Goal: Task Accomplishment & Management: Complete application form

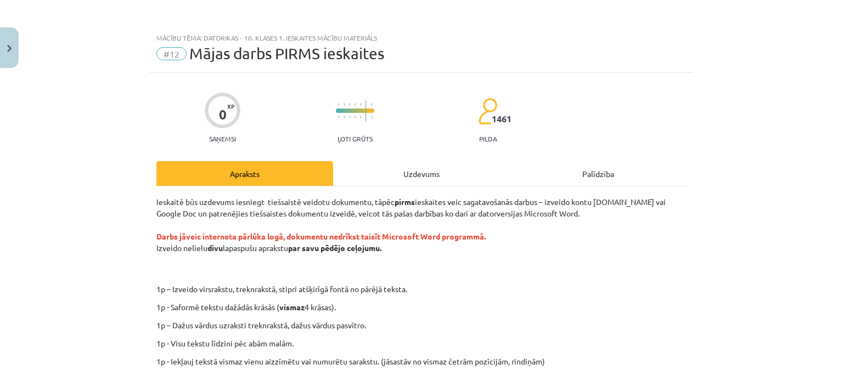
scroll to position [228, 0]
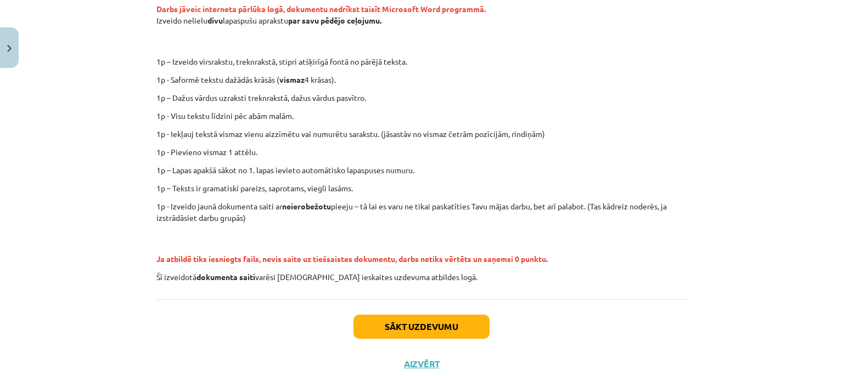
click at [218, 59] on p "1p – Izveido virsrakstu, treknrakstā, stipri atšķirīgā fontā no pārējā teksta." at bounding box center [457, 62] width 479 height 12
drag, startPoint x: 175, startPoint y: 58, endPoint x: 278, endPoint y: 60, distance: 103.2
click at [278, 60] on p "1p – Izveido virsrakstu, treknrakstā, stipri atšķirīgā fontā no pārējā teksta." at bounding box center [457, 62] width 479 height 12
click at [258, 60] on p "1p – Izveido virsrakstu, treknrakstā, stipri atšķirīgā fontā no pārējā teksta." at bounding box center [457, 62] width 479 height 12
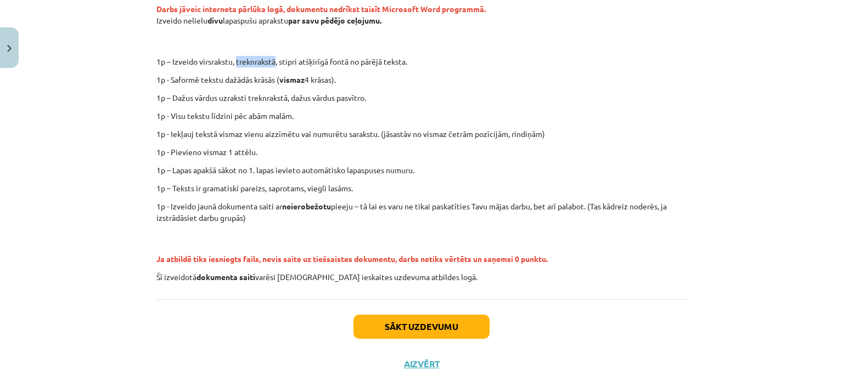
click at [280, 60] on p "1p – Izveido virsrakstu, treknrakstā, stipri atšķirīgā fontā no pārējā teksta." at bounding box center [457, 62] width 479 height 12
drag, startPoint x: 279, startPoint y: 60, endPoint x: 384, endPoint y: 69, distance: 105.2
click at [386, 65] on p "1p – Izveido virsrakstu, treknrakstā, stipri atšķirīgā fontā no pārējā teksta." at bounding box center [457, 62] width 479 height 12
click at [178, 77] on p "1p - Saformē tekstu dažādās krāsās ( vismaz 4 krāsas)." at bounding box center [421, 80] width 530 height 12
drag, startPoint x: 177, startPoint y: 77, endPoint x: 339, endPoint y: 85, distance: 161.5
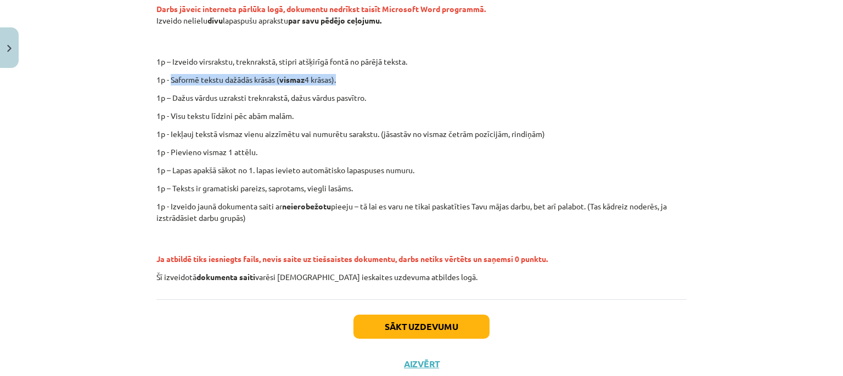
click at [339, 85] on p "1p - Saformē tekstu dažādās krāsās ( vismaz 4 krāsas)." at bounding box center [421, 80] width 530 height 12
click at [348, 94] on p "1p – Dažus vārdus uzraksti treknrakstā, dažus vārdus pasvītro." at bounding box center [421, 98] width 530 height 12
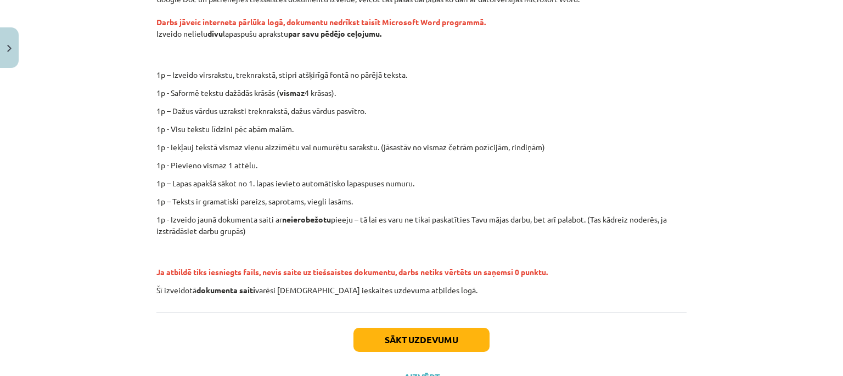
scroll to position [250, 0]
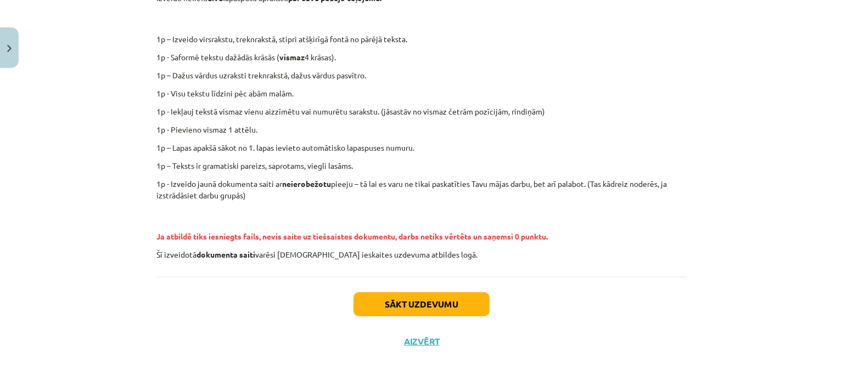
click at [175, 74] on p "1p – Dažus vārdus uzraksti treknrakstā, dažus vārdus pasvītro." at bounding box center [421, 76] width 530 height 12
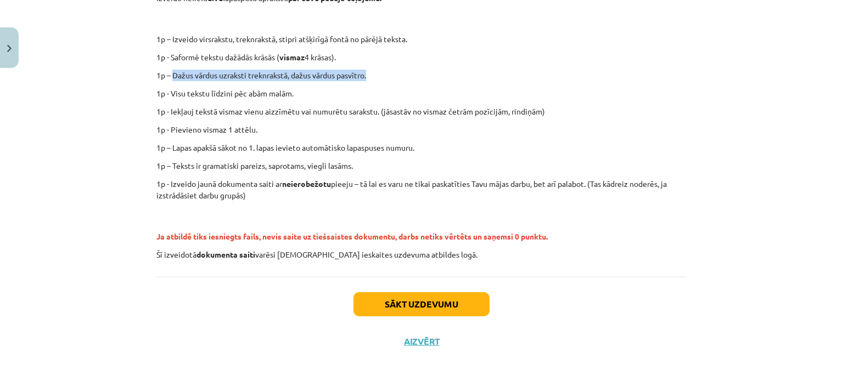
drag, startPoint x: 175, startPoint y: 74, endPoint x: 366, endPoint y: 77, distance: 191.6
click at [366, 77] on p "1p – Dažus vārdus uzraksti treknrakstā, dažus vārdus pasvītro." at bounding box center [421, 76] width 530 height 12
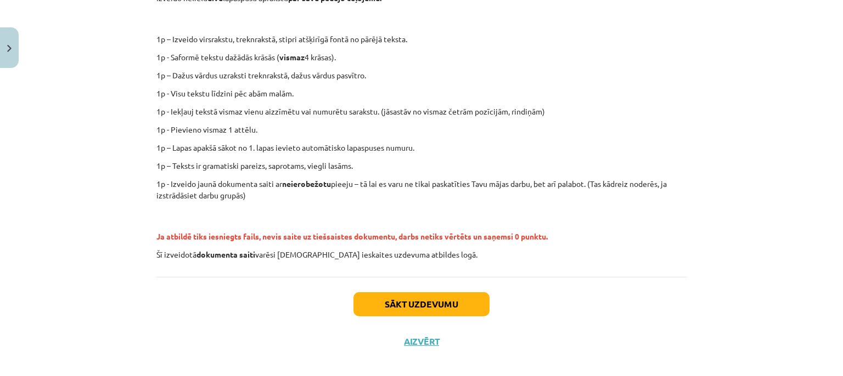
click at [205, 87] on div "Ieskaitē būs uzdevums iesniegt tiešsaistē veidotu dokumentu, tāpēc pirms ieskai…" at bounding box center [421, 103] width 530 height 314
drag, startPoint x: 205, startPoint y: 87, endPoint x: 293, endPoint y: 93, distance: 87.5
click at [293, 93] on div "Ieskaitē būs uzdevums iesniegt tiešsaistē veidotu dokumentu, tāpēc pirms ieskai…" at bounding box center [421, 103] width 530 height 314
click at [323, 116] on p "1p - Iekļauj tekstā vismaz vienu aizzīmētu vai numurētu sarakstu. (jāsastāv no …" at bounding box center [421, 112] width 530 height 12
click at [175, 112] on p "1p - Iekļauj tekstā vismaz vienu aizzīmētu vai numurētu sarakstu. (jāsastāv no …" at bounding box center [421, 112] width 530 height 12
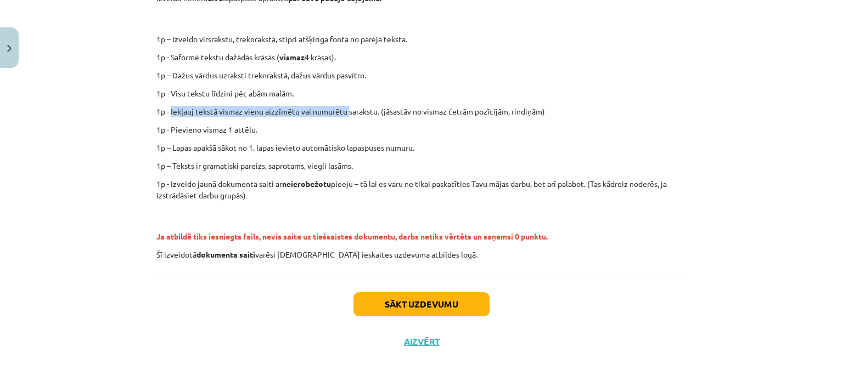
drag, startPoint x: 175, startPoint y: 112, endPoint x: 315, endPoint y: 121, distance: 140.2
click at [308, 113] on p "1p - Iekļauj tekstā vismaz vienu aizzīmētu vai numurētu sarakstu. (jāsastāv no …" at bounding box center [421, 112] width 530 height 12
click at [319, 125] on p "1p - Pievieno vismaz 1 attēlu." at bounding box center [421, 130] width 530 height 12
drag, startPoint x: 195, startPoint y: 109, endPoint x: 378, endPoint y: 108, distance: 182.8
click at [378, 108] on p "1p - Iekļauj tekstā vismaz vienu aizzīmētu vai numurētu sarakstu. (jāsastāv no …" at bounding box center [421, 112] width 530 height 12
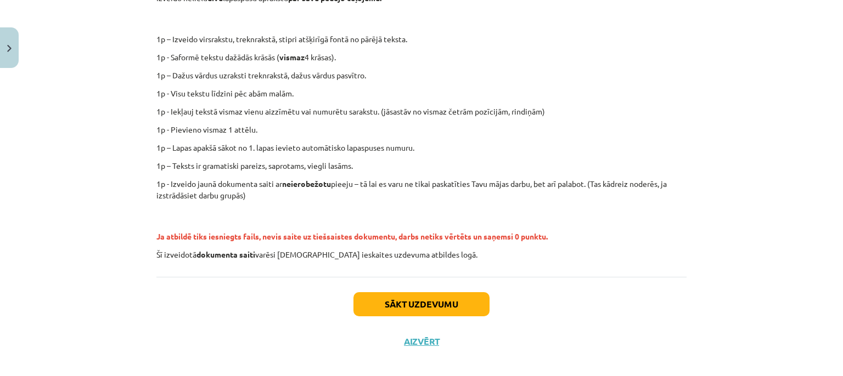
click at [390, 112] on p "1p - Iekļauj tekstā vismaz vienu aizzīmētu vai numurētu sarakstu. (jāsastāv no …" at bounding box center [421, 112] width 530 height 12
drag, startPoint x: 390, startPoint y: 112, endPoint x: 529, endPoint y: 115, distance: 138.9
click at [529, 115] on p "1p - Iekļauj tekstā vismaz vienu aizzīmētu vai numurētu sarakstu. (jāsastāv no …" at bounding box center [421, 112] width 530 height 12
click at [533, 113] on p "1p - Iekļauj tekstā vismaz vienu aizzīmētu vai numurētu sarakstu. (jāsastāv no …" at bounding box center [421, 112] width 530 height 12
click at [318, 145] on p "1p – Lapas apakšā sākot no 1. lapas ievieto automātisko lapaspuses numuru." at bounding box center [421, 148] width 530 height 12
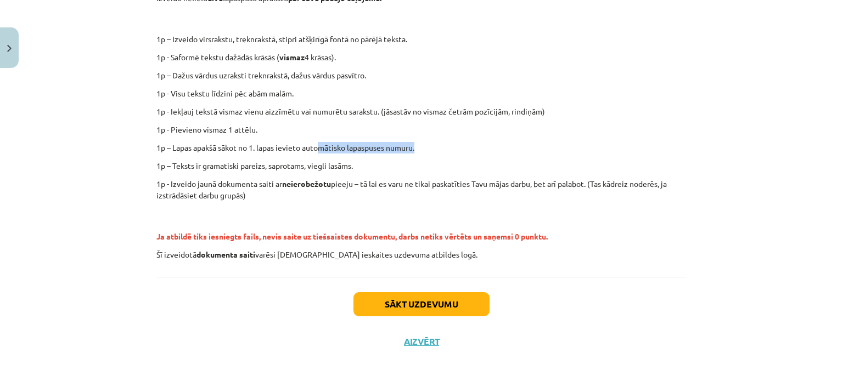
drag, startPoint x: 318, startPoint y: 145, endPoint x: 404, endPoint y: 162, distance: 87.3
click at [426, 150] on p "1p – Lapas apakšā sākot no 1. lapas ievieto automātisko lapaspuses numuru." at bounding box center [421, 148] width 530 height 12
click at [184, 166] on p "1p – Teksts ir gramatiski pareizs, saprotams, viegli lasāms." at bounding box center [421, 166] width 530 height 12
drag, startPoint x: 184, startPoint y: 166, endPoint x: 216, endPoint y: 165, distance: 31.8
click at [216, 165] on p "1p – Teksts ir gramatiski pareizs, saprotams, viegli lasāms." at bounding box center [421, 166] width 530 height 12
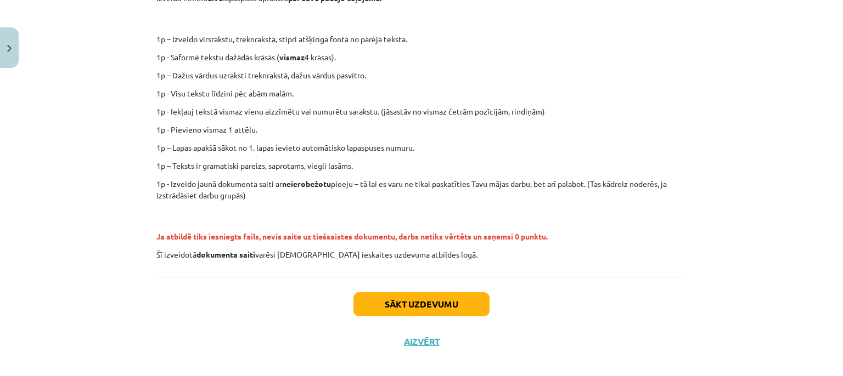
click at [177, 181] on p "1p - Izveido jaunā dokumenta saiti ar neierobežotu pieeju – tā lai es varu ne t…" at bounding box center [421, 189] width 530 height 23
drag, startPoint x: 179, startPoint y: 181, endPoint x: 313, endPoint y: 186, distance: 134.5
click at [313, 186] on p "1p - Izveido jaunā dokumenta saiti ar neierobežotu pieeju – tā lai es varu ne t…" at bounding box center [421, 189] width 530 height 23
click at [341, 186] on p "1p - Izveido jaunā dokumenta saiti ar neierobežotu pieeju – tā lai es varu ne t…" at bounding box center [421, 189] width 530 height 23
drag, startPoint x: 341, startPoint y: 184, endPoint x: 398, endPoint y: 184, distance: 56.5
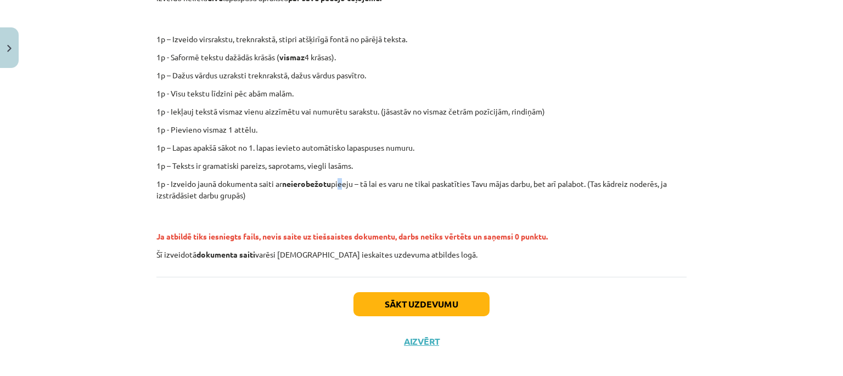
click at [393, 184] on p "1p - Izveido jaunā dokumenta saiti ar neierobežotu pieeju – tā lai es varu ne t…" at bounding box center [421, 189] width 530 height 23
click at [398, 184] on p "1p - Izveido jaunā dokumenta saiti ar neierobežotu pieeju – tā lai es varu ne t…" at bounding box center [421, 189] width 530 height 23
drag, startPoint x: 481, startPoint y: 184, endPoint x: 611, endPoint y: 199, distance: 131.5
click at [653, 193] on p "1p - Izveido jaunā dokumenta saiti ar neierobežotu pieeju – tā lai es varu ne t…" at bounding box center [421, 189] width 530 height 23
click at [407, 203] on div "Ieskaitē būs uzdevums iesniegt tiešsaistē veidotu dokumentu, tāpēc pirms ieskai…" at bounding box center [421, 103] width 530 height 314
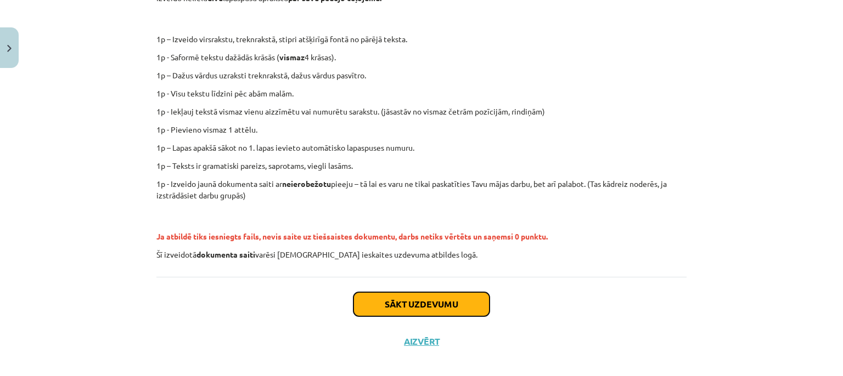
click at [419, 301] on button "Sākt uzdevumu" at bounding box center [421, 305] width 136 height 24
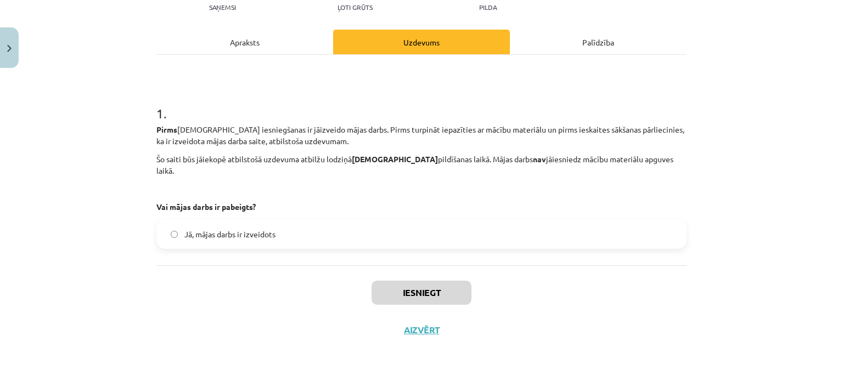
scroll to position [120, 0]
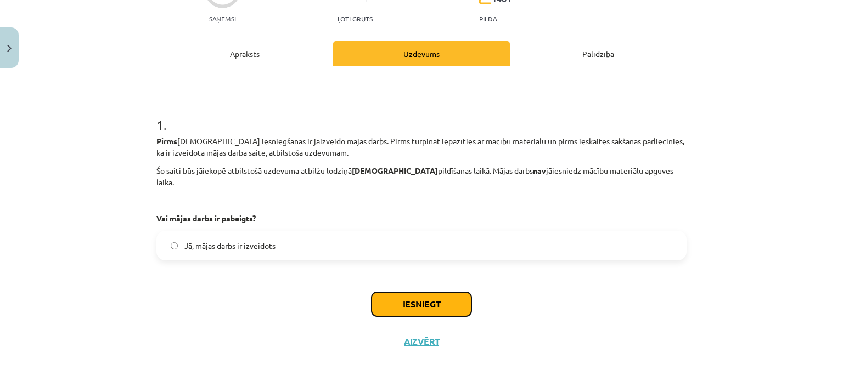
click at [425, 294] on button "Iesniegt" at bounding box center [422, 305] width 100 height 24
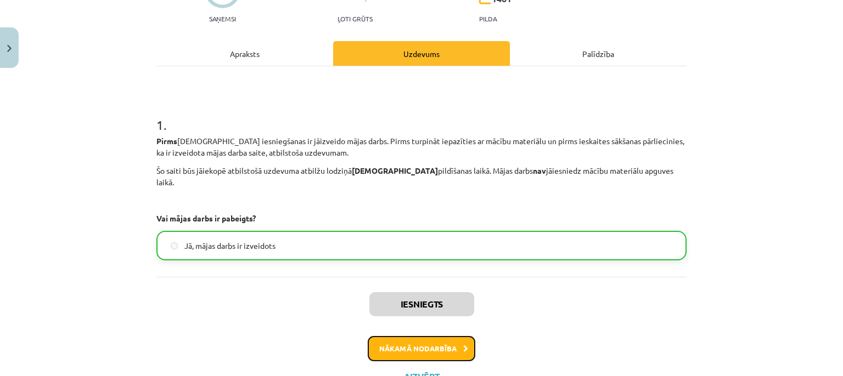
click at [421, 337] on button "Nākamā nodarbība" at bounding box center [422, 348] width 108 height 25
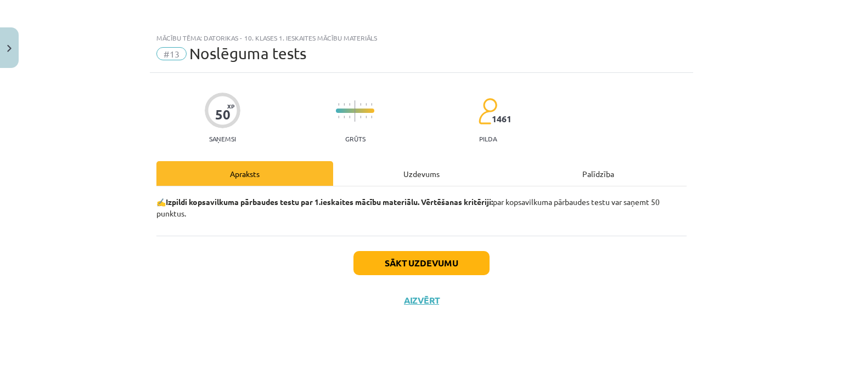
scroll to position [0, 0]
click at [402, 262] on button "Sākt uzdevumu" at bounding box center [421, 263] width 136 height 24
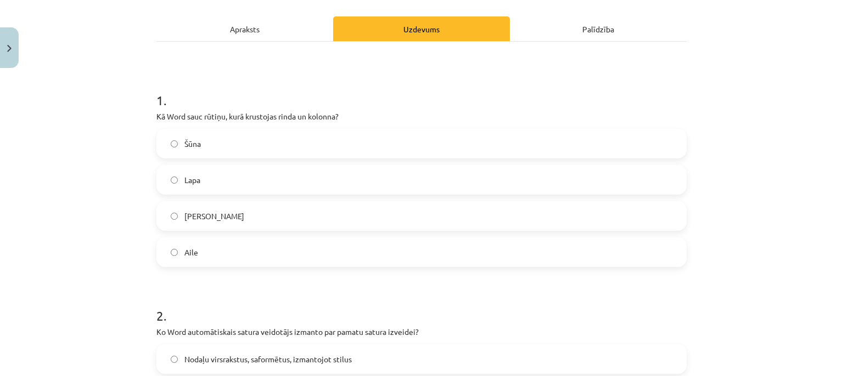
scroll to position [150, 0]
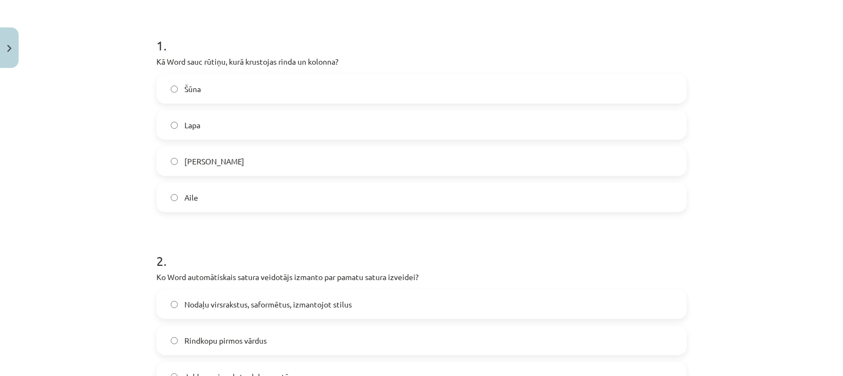
click at [172, 199] on label "Aile" at bounding box center [422, 197] width 528 height 27
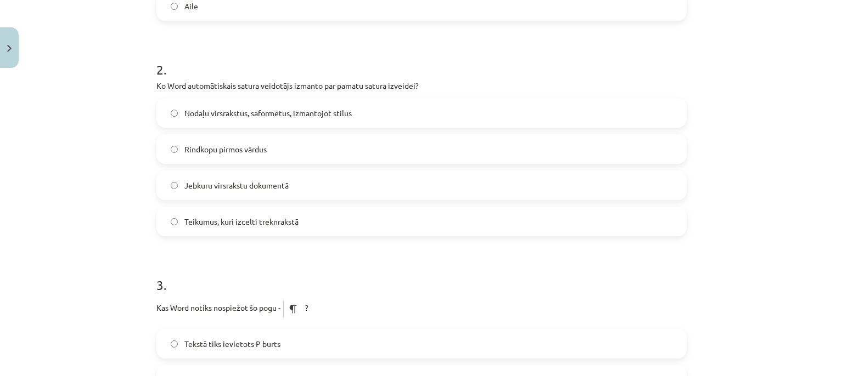
scroll to position [350, 0]
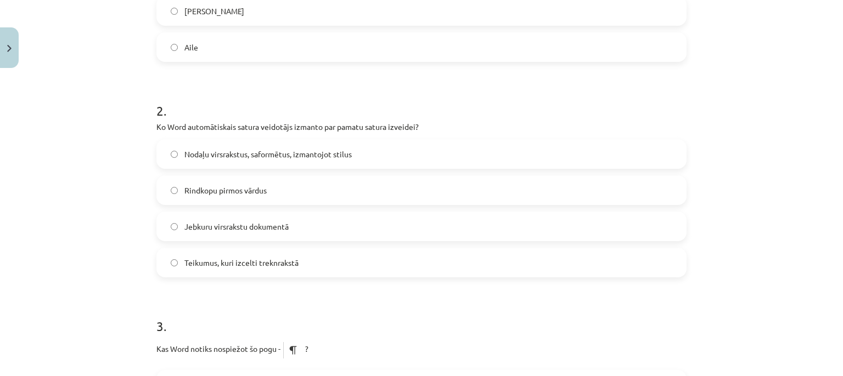
click at [290, 106] on h1 "2 ." at bounding box center [421, 101] width 530 height 34
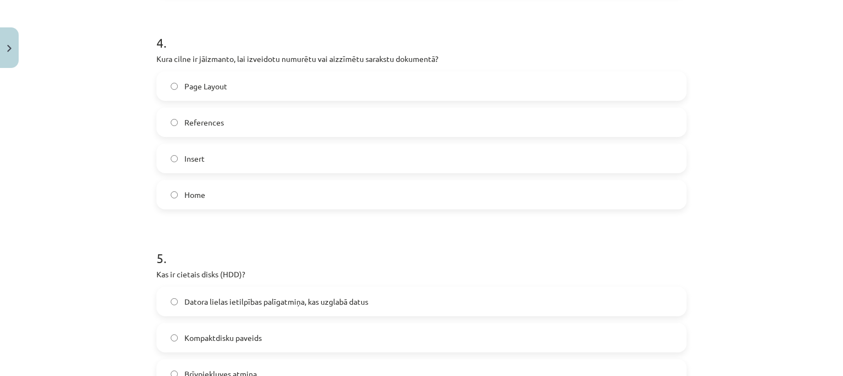
scroll to position [851, 0]
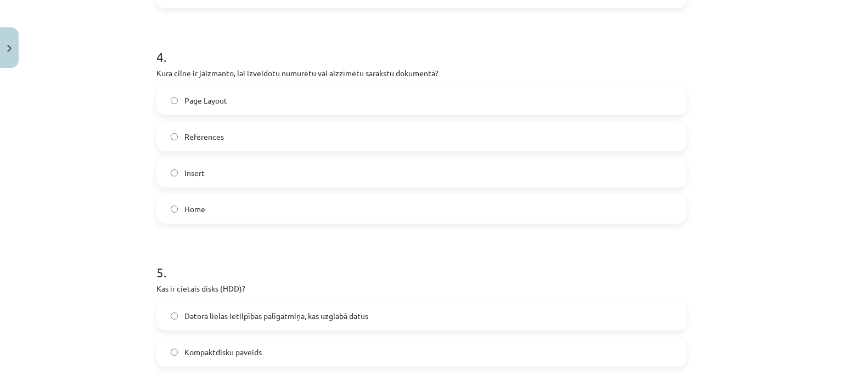
click at [98, 176] on div "Mācību tēma: Datorikas - 10. klases 1. ieskaites mācību materiāls #13 Noslēguma…" at bounding box center [421, 188] width 843 height 376
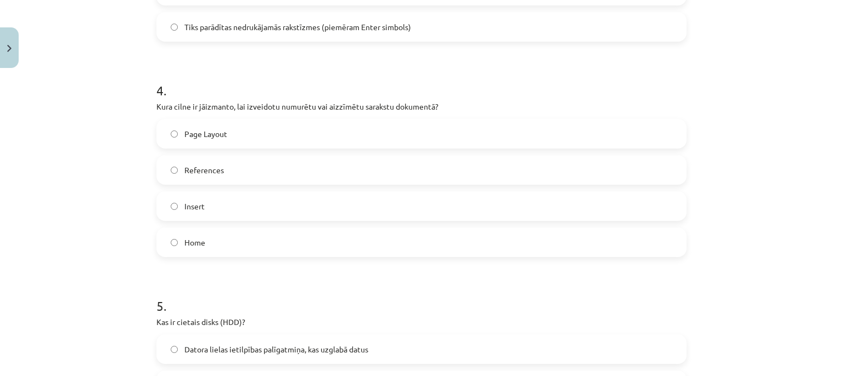
scroll to position [801, 0]
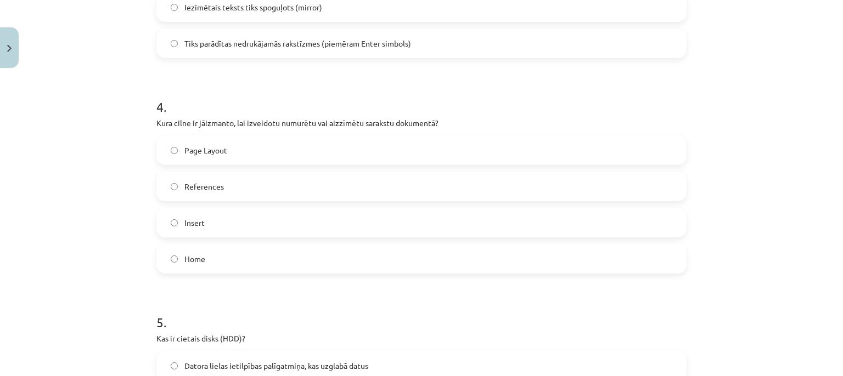
click at [161, 258] on label "Home" at bounding box center [422, 258] width 528 height 27
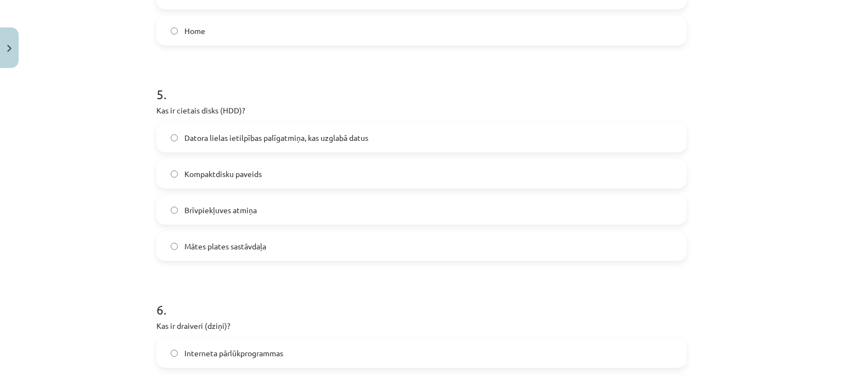
scroll to position [1051, 0]
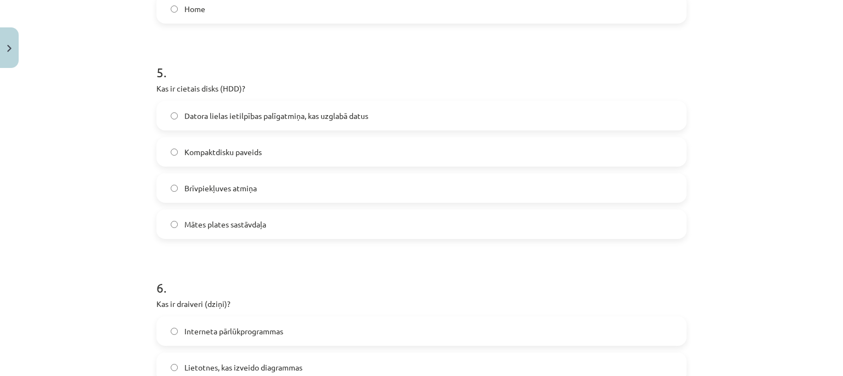
click at [167, 110] on label "Datora lielas ietilpības palīgatmiņa, kas uzglabā datus" at bounding box center [422, 115] width 528 height 27
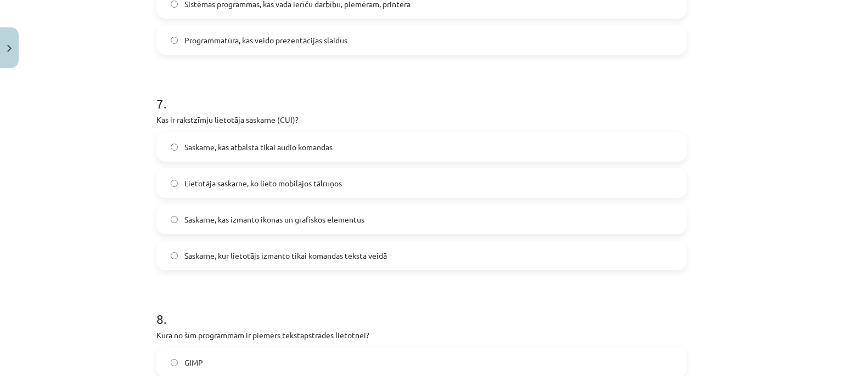
scroll to position [1502, 0]
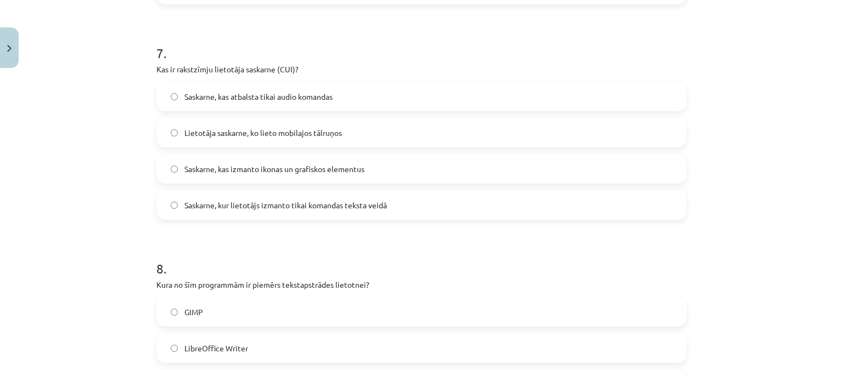
click at [282, 68] on p "Kas ir rakstzīmju lietotāja saskarne (CUI)?" at bounding box center [421, 70] width 530 height 12
copy p "CUI"
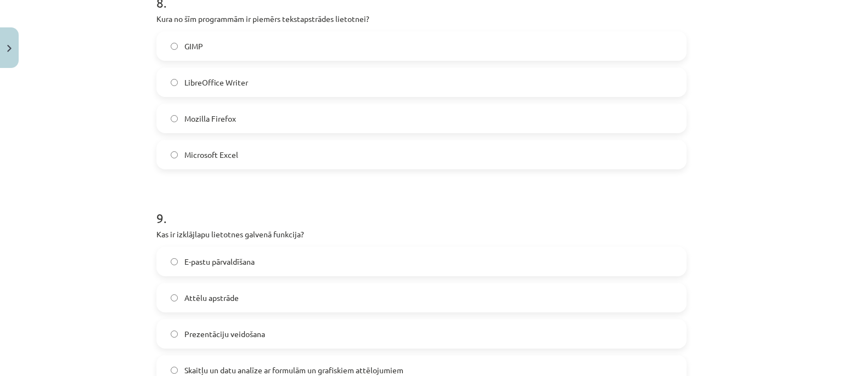
scroll to position [1902, 0]
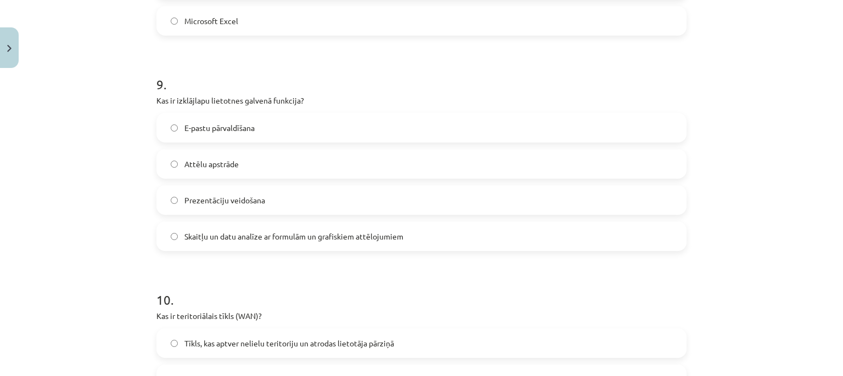
click at [188, 100] on p "Kas ir izklājlapu lietotnes galvenā funkcija?" at bounding box center [421, 101] width 530 height 12
copy p "izklājlapu"
click at [94, 207] on div "Mācību tēma: Datorikas - 10. klases 1. ieskaites mācību materiāls #13 Noslēguma…" at bounding box center [421, 188] width 843 height 376
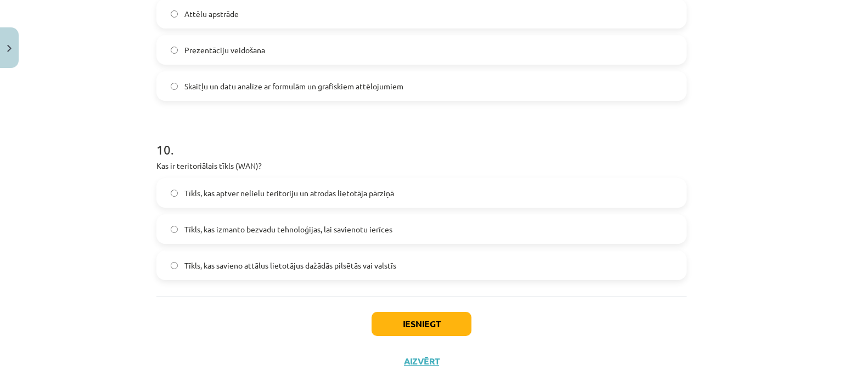
scroll to position [2083, 0]
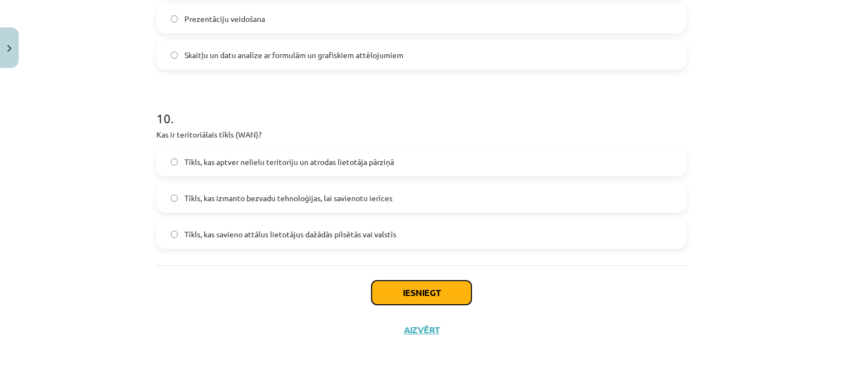
click at [435, 297] on button "Iesniegt" at bounding box center [422, 293] width 100 height 24
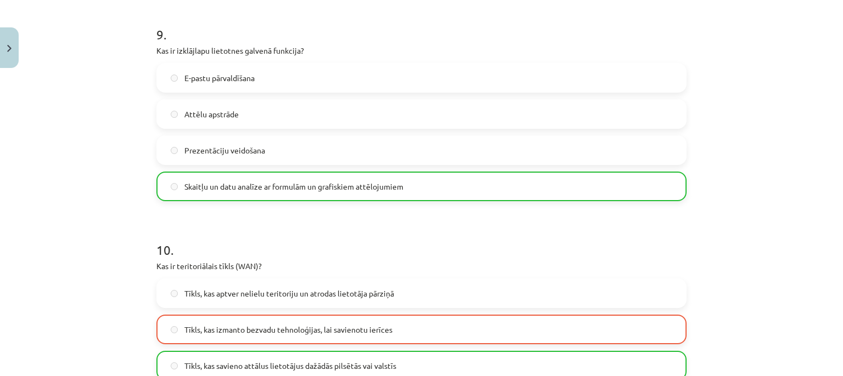
scroll to position [2118, 0]
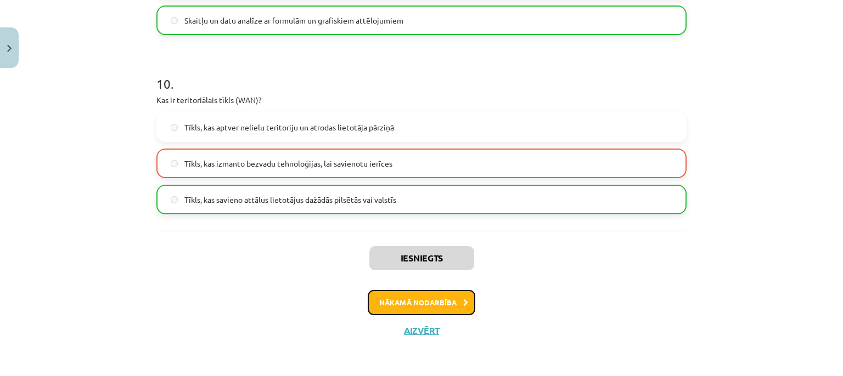
drag, startPoint x: 424, startPoint y: 300, endPoint x: 265, endPoint y: 257, distance: 164.8
click at [423, 301] on button "Nākamā nodarbība" at bounding box center [422, 302] width 108 height 25
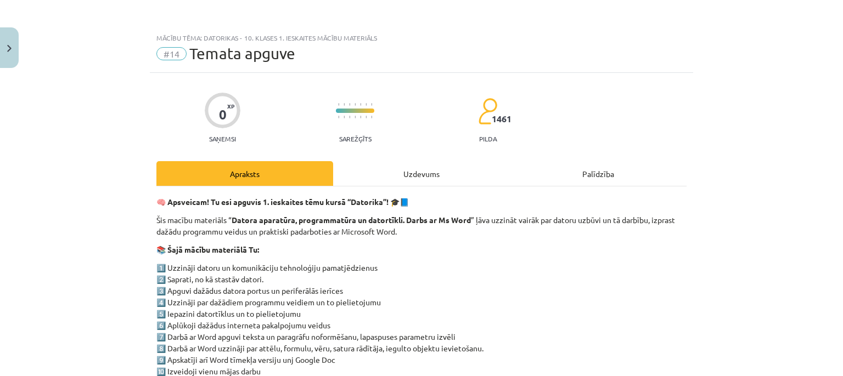
scroll to position [233, 0]
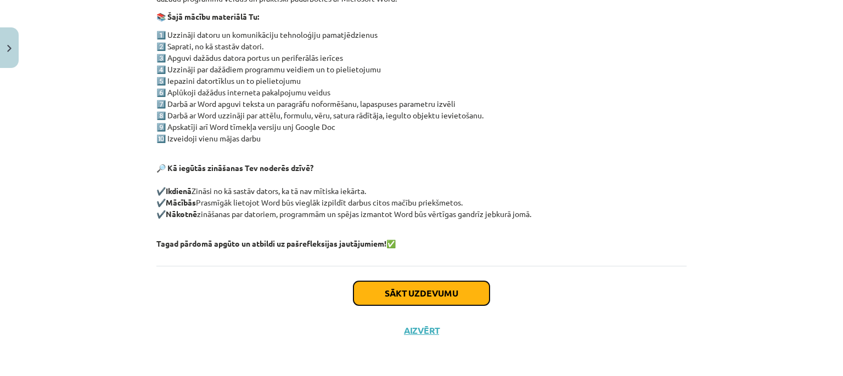
click at [406, 300] on button "Sākt uzdevumu" at bounding box center [421, 294] width 136 height 24
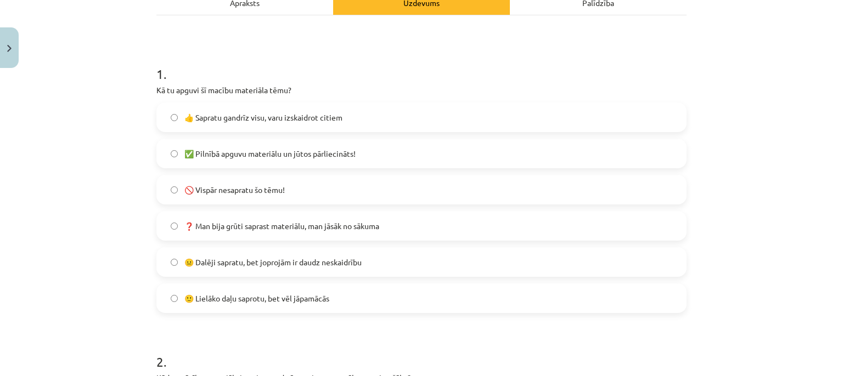
scroll to position [178, 0]
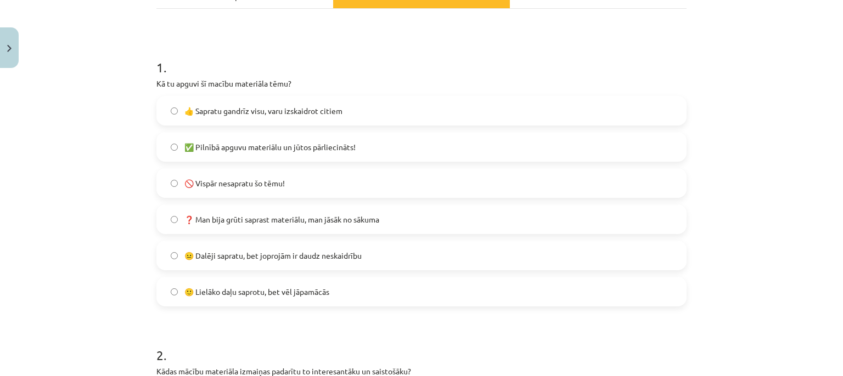
click at [164, 294] on label "🙂 Lielāko daļu saprotu, bet vēl jāpamācās" at bounding box center [422, 291] width 528 height 27
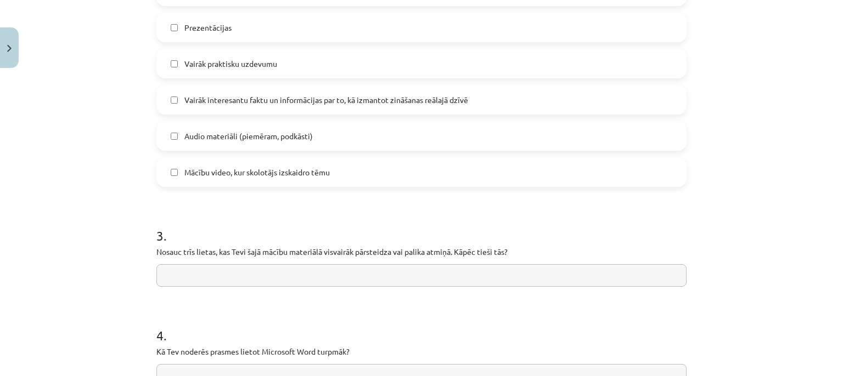
scroll to position [909, 0]
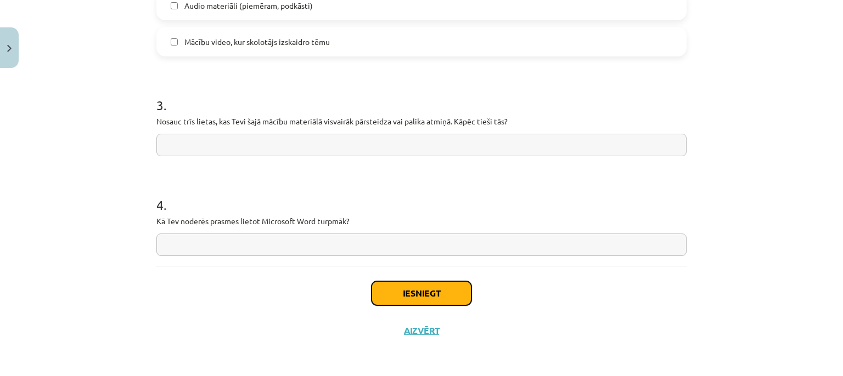
click at [398, 297] on button "Iesniegt" at bounding box center [422, 294] width 100 height 24
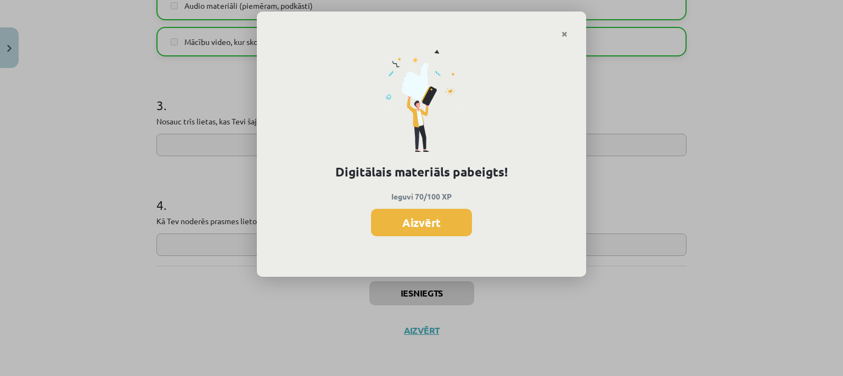
scroll to position [637, 0]
click at [435, 222] on button "Aizvērt" at bounding box center [421, 222] width 101 height 27
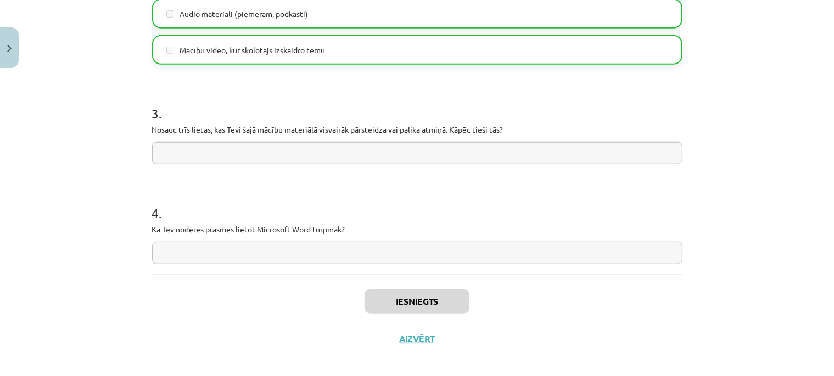
scroll to position [909, 0]
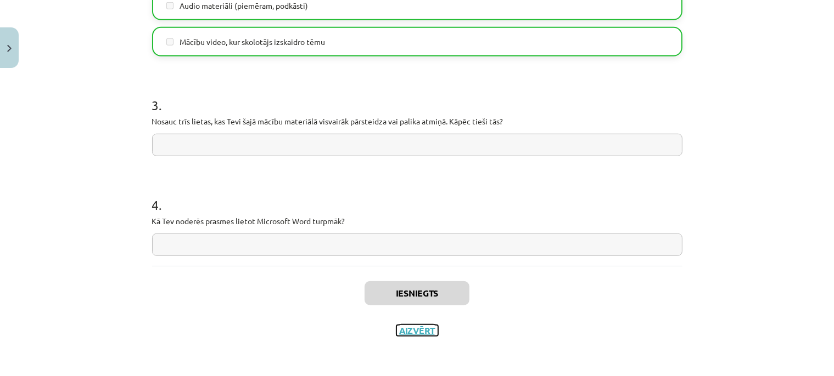
click at [412, 330] on button "Aizvērt" at bounding box center [417, 330] width 42 height 11
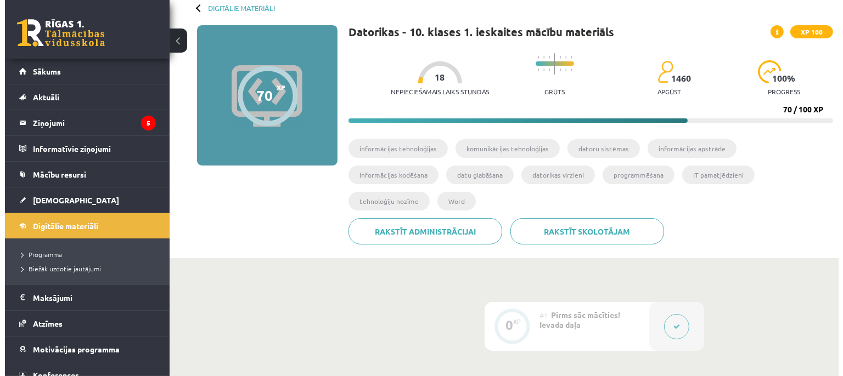
scroll to position [0, 0]
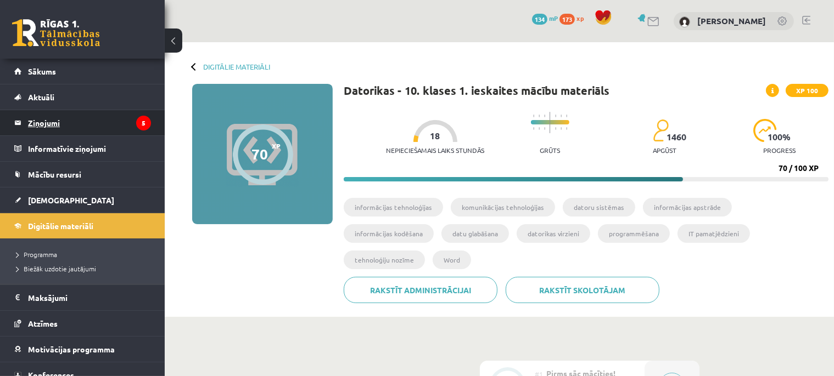
click at [76, 122] on legend "Ziņojumi 5" at bounding box center [89, 122] width 123 height 25
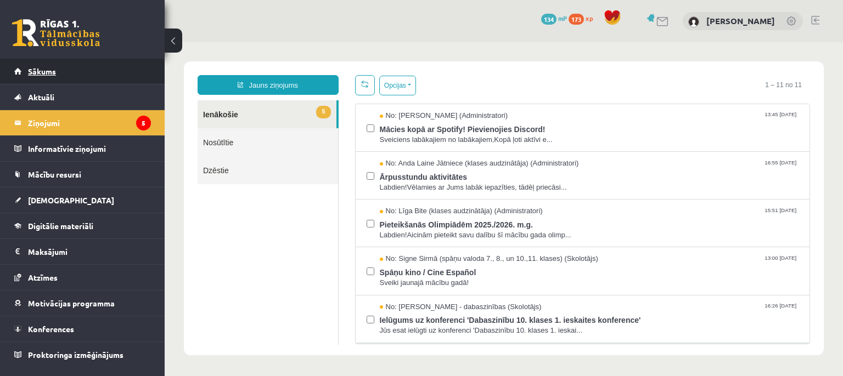
click at [62, 71] on link "Sākums" at bounding box center [82, 71] width 137 height 25
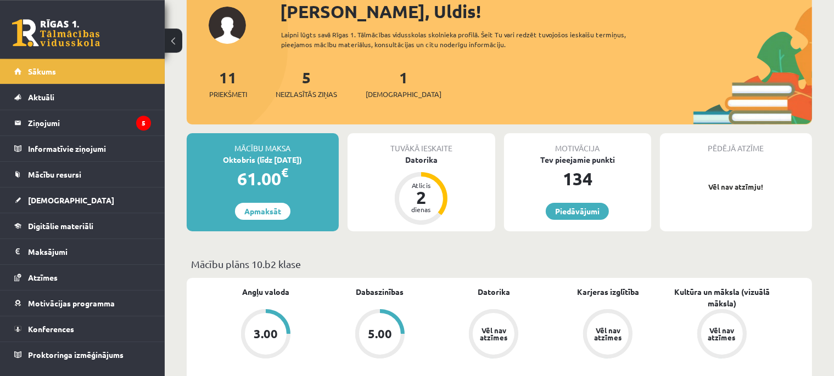
scroll to position [58, 0]
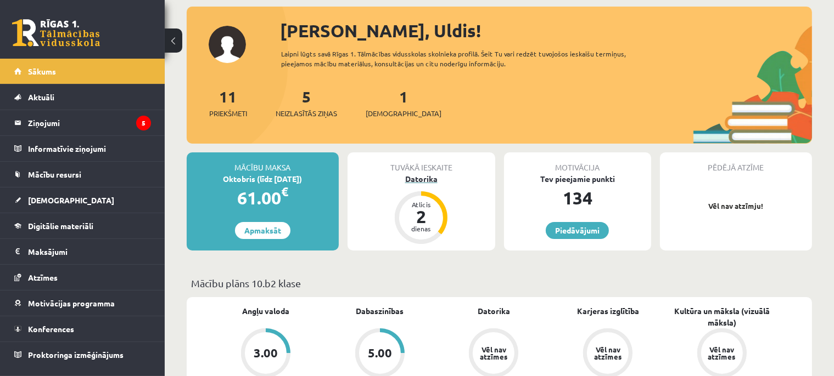
click at [425, 177] on div "Datorika" at bounding box center [421, 179] width 148 height 12
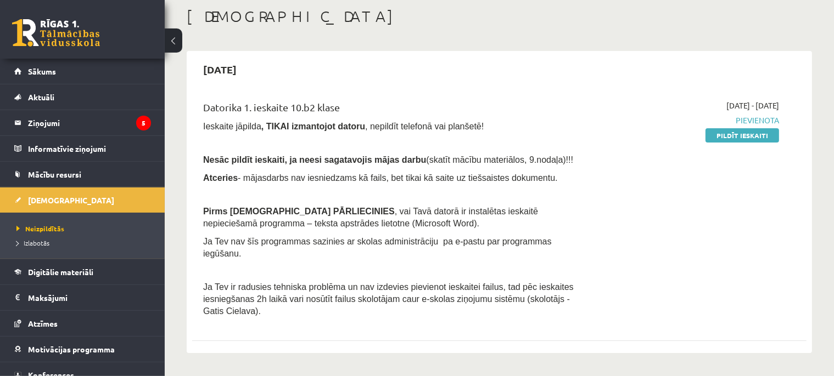
scroll to position [58, 0]
click at [742, 134] on link "Pildīt ieskaiti" at bounding box center [742, 135] width 74 height 14
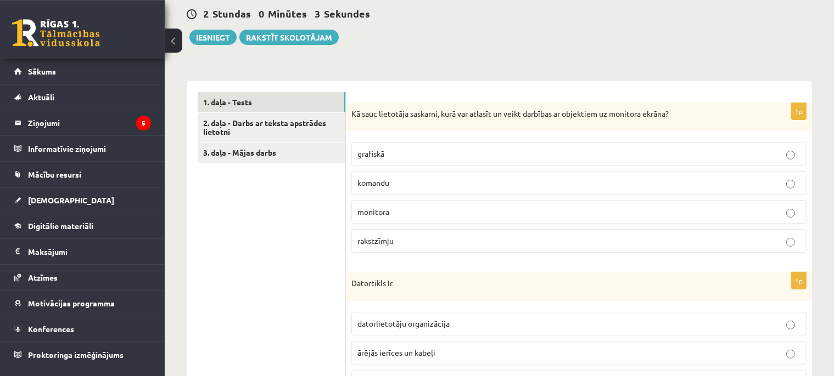
scroll to position [290, 0]
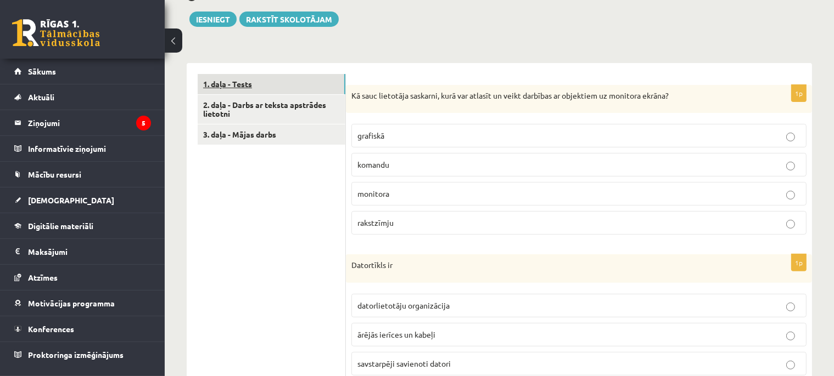
click at [231, 83] on link "1. daļa - Tests" at bounding box center [272, 84] width 148 height 20
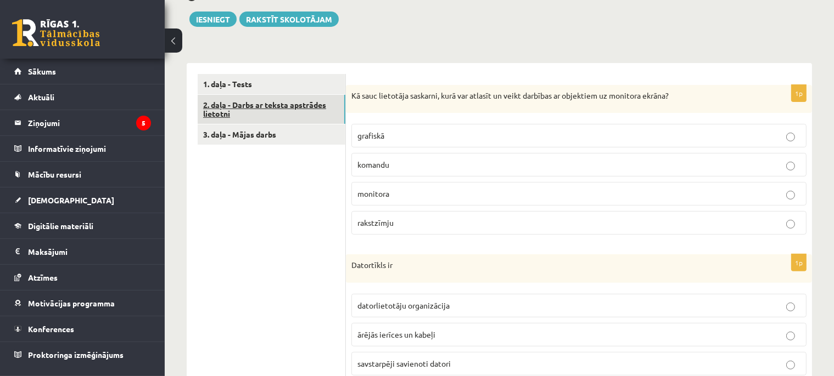
click at [277, 113] on link "2. daļa - Darbs ar teksta apstrādes lietotni" at bounding box center [272, 110] width 148 height 30
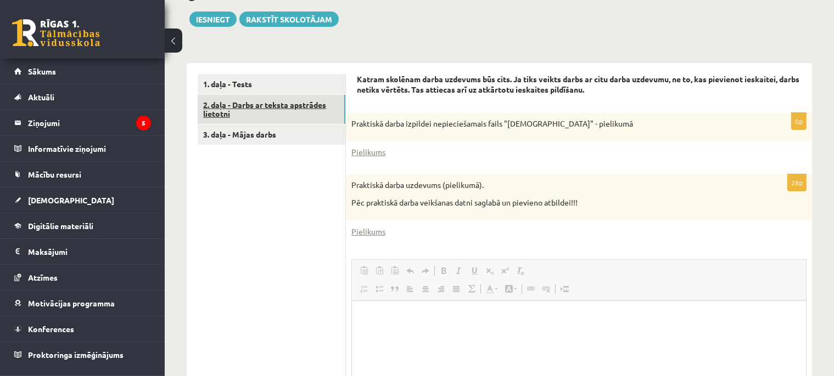
scroll to position [0, 0]
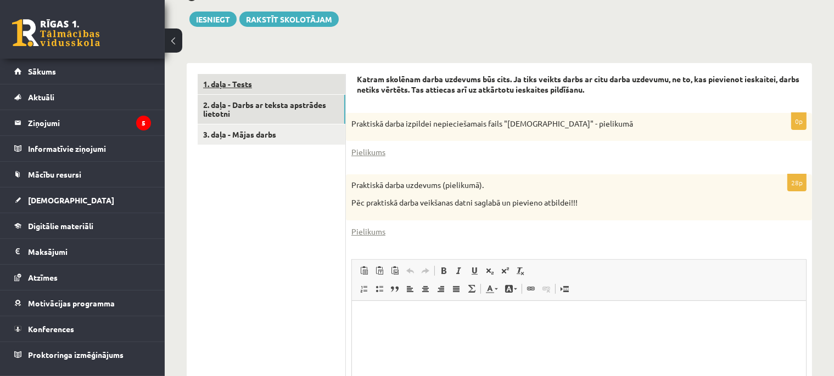
click at [258, 83] on link "1. daļa - Tests" at bounding box center [272, 84] width 148 height 20
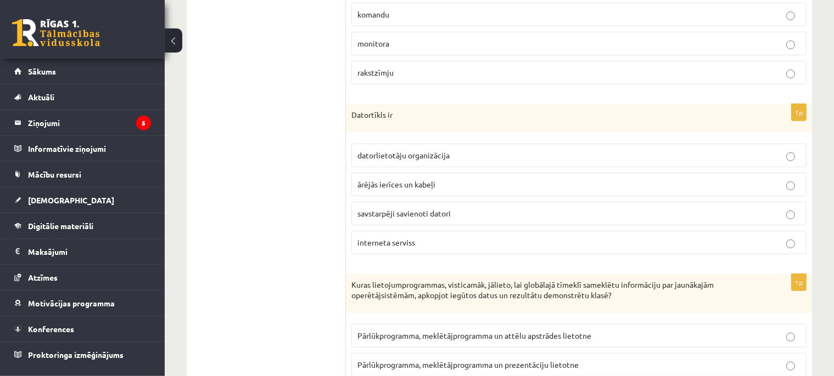
scroll to position [463, 0]
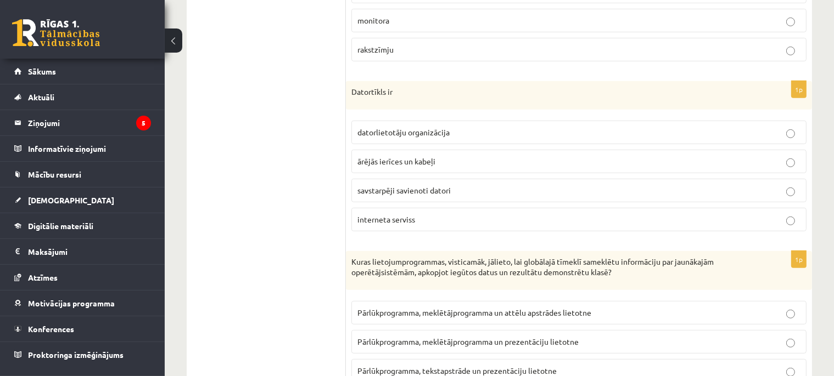
click at [767, 185] on p "savstarpēji savienoti datori" at bounding box center [578, 191] width 443 height 12
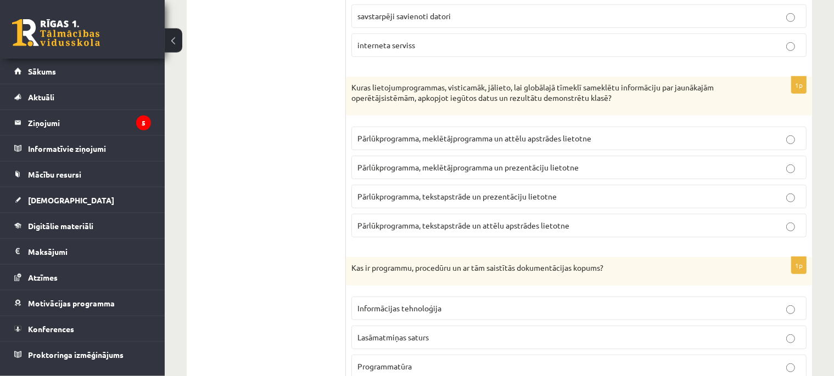
scroll to position [637, 0]
click at [569, 167] on span "Pārlūkprogramma, meklētājprogramma un prezentāciju lietotne" at bounding box center [467, 168] width 221 height 10
click at [482, 196] on span "Pārlūkprogramma, tekstapstrāde un prezentāciju lietotne" at bounding box center [456, 197] width 199 height 10
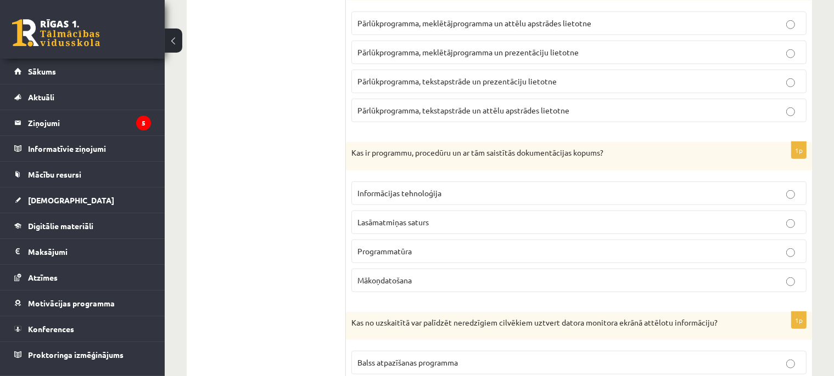
scroll to position [811, 0]
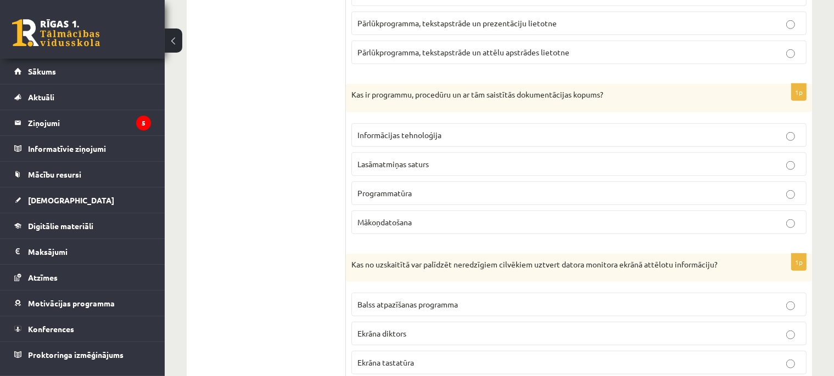
drag, startPoint x: 405, startPoint y: 132, endPoint x: 369, endPoint y: 148, distance: 39.6
click at [404, 132] on span "Informācijas tehnoloģija" at bounding box center [399, 135] width 84 height 10
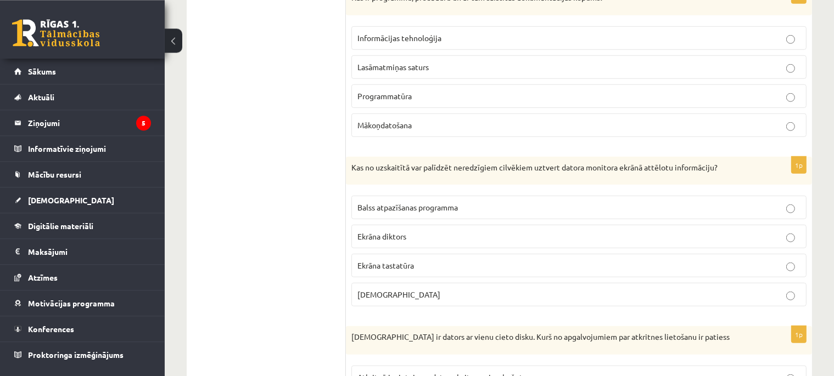
scroll to position [927, 0]
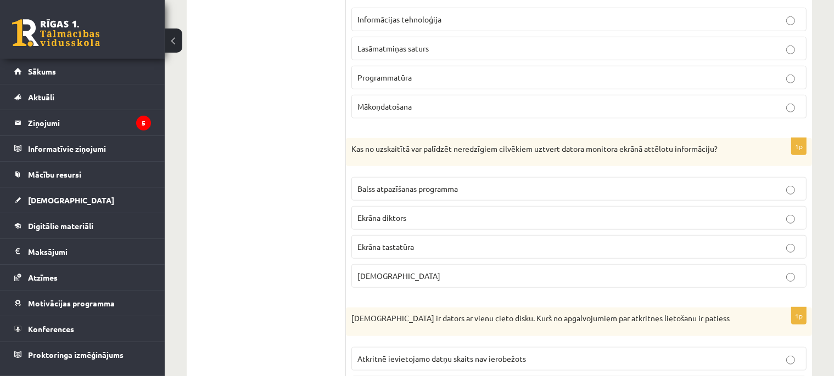
click at [414, 73] on p "Programmatūra" at bounding box center [578, 78] width 443 height 12
click at [406, 83] on label "Programmatūra" at bounding box center [578, 78] width 455 height 24
click at [443, 20] on p "Informācijas tehnoloģija" at bounding box center [578, 20] width 443 height 12
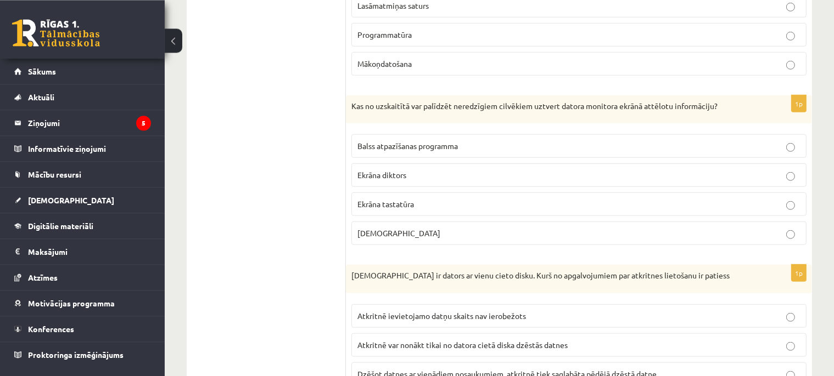
scroll to position [985, 0]
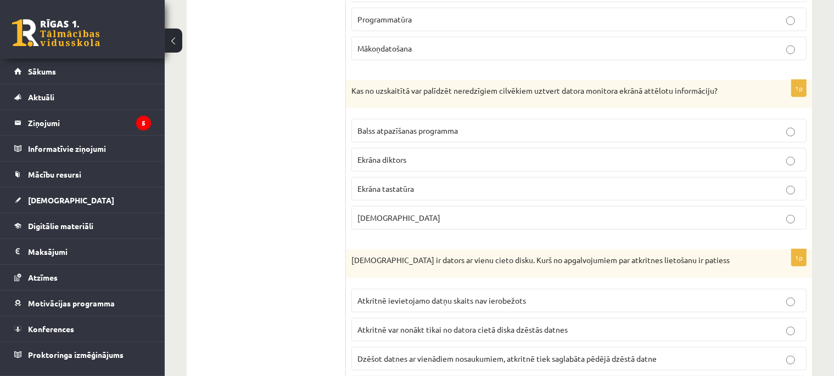
click at [402, 155] on span "Ekrāna diktors" at bounding box center [381, 160] width 49 height 10
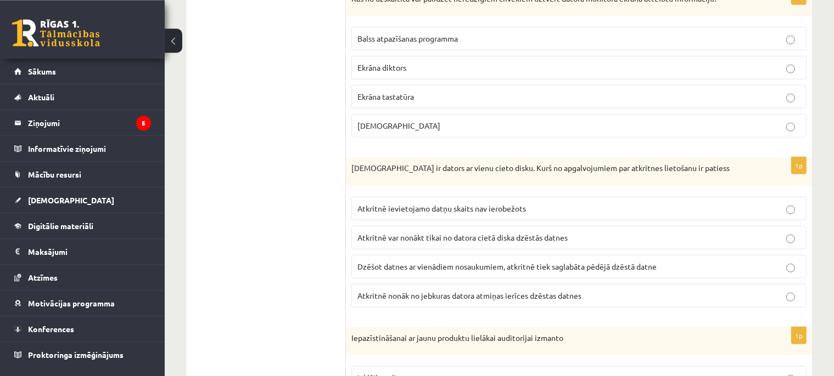
scroll to position [1159, 0]
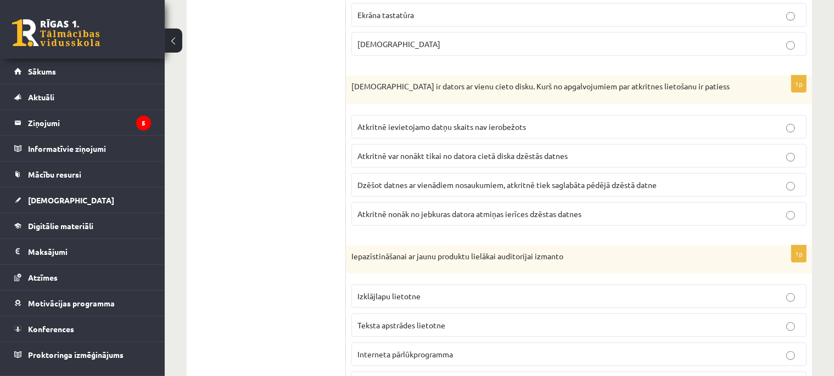
click at [507, 151] on span "Atkritnē var nonākt tikai no datora cietā diska dzēstās datnes" at bounding box center [462, 156] width 210 height 10
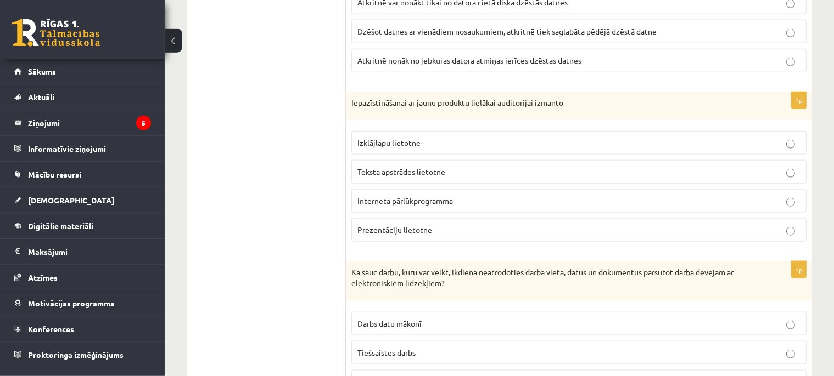
scroll to position [1333, 0]
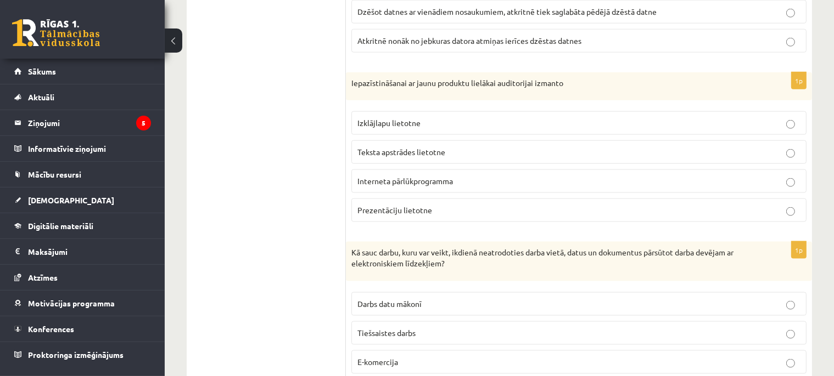
drag, startPoint x: 445, startPoint y: 175, endPoint x: 418, endPoint y: 178, distance: 26.6
click at [445, 176] on span "Interneta pārlūkprogramma" at bounding box center [404, 181] width 95 height 10
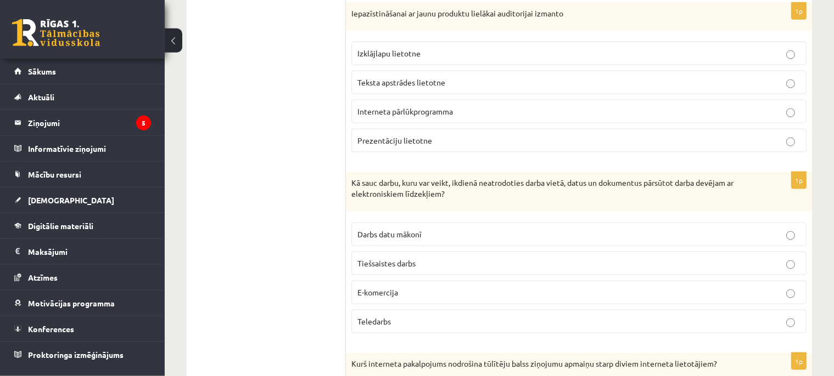
scroll to position [1391, 0]
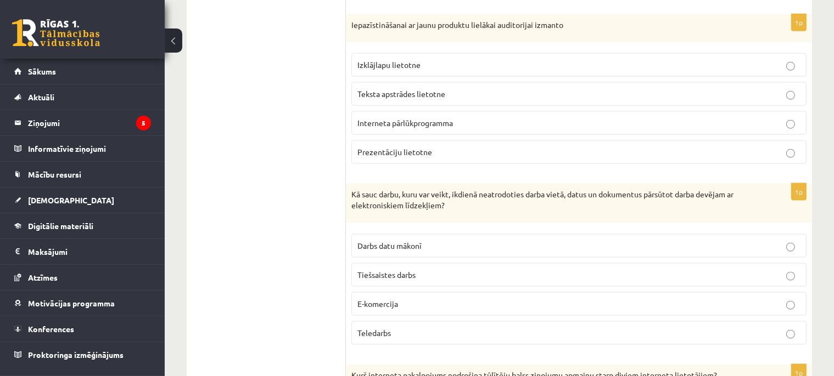
drag, startPoint x: 405, startPoint y: 153, endPoint x: 396, endPoint y: 151, distance: 9.4
click at [405, 151] on label "Prezentāciju lietotne" at bounding box center [578, 152] width 455 height 24
click at [390, 150] on span "Prezentāciju lietotne" at bounding box center [394, 152] width 75 height 10
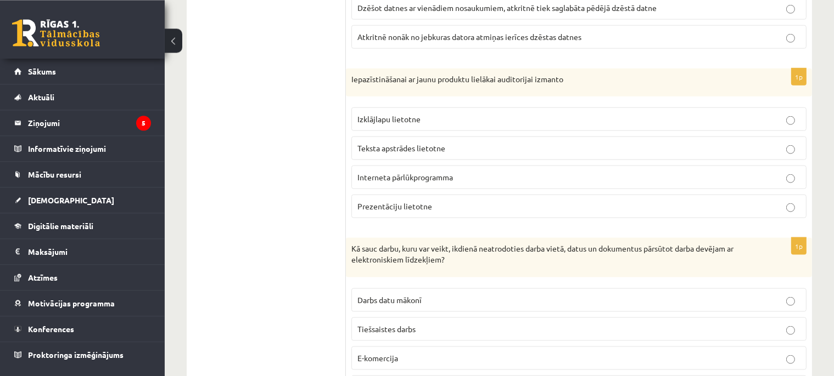
scroll to position [1333, 0]
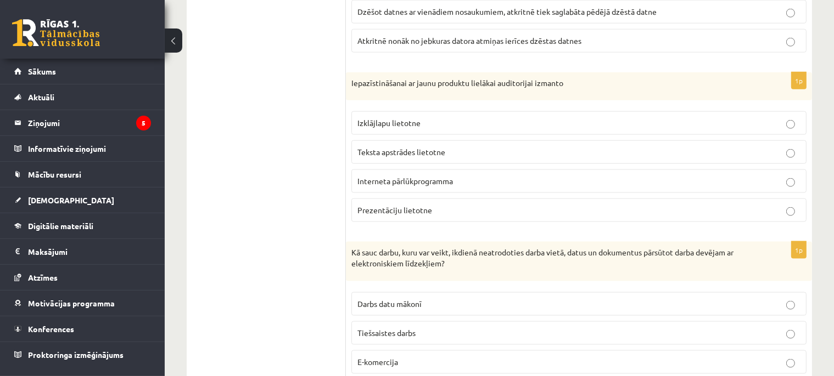
click at [427, 176] on span "Interneta pārlūkprogramma" at bounding box center [404, 181] width 95 height 10
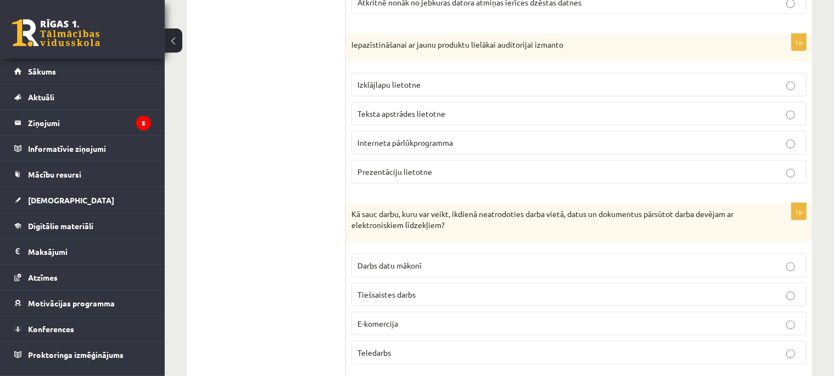
scroll to position [1391, 0]
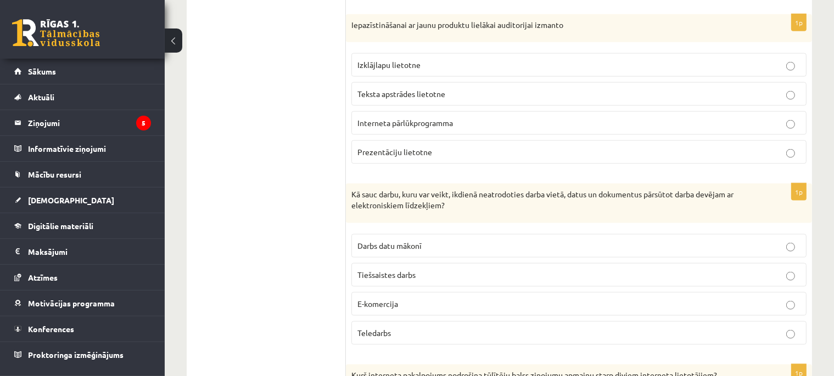
click at [425, 148] on span "Prezentāciju lietotne" at bounding box center [394, 152] width 75 height 10
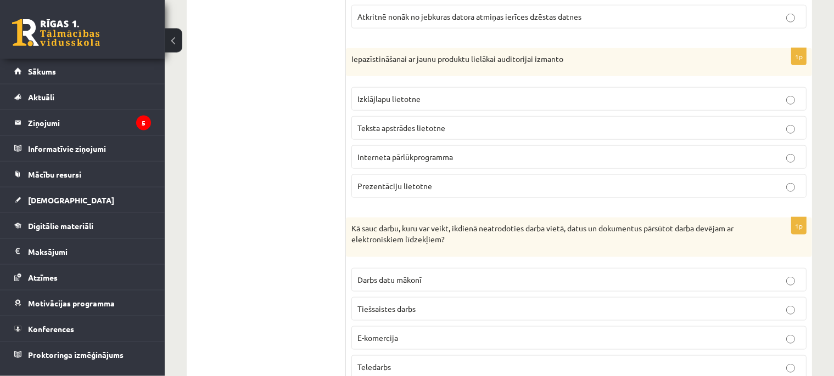
scroll to position [1333, 0]
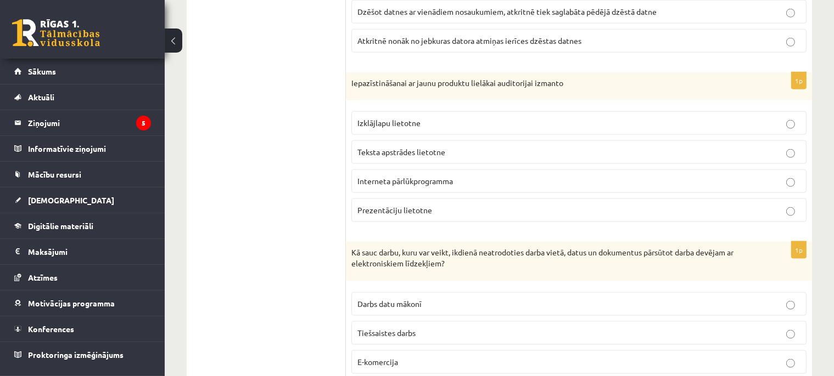
click at [418, 176] on span "Interneta pārlūkprogramma" at bounding box center [404, 181] width 95 height 10
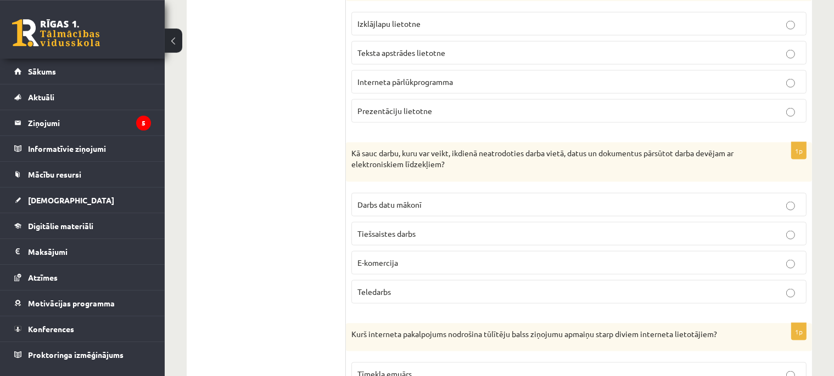
scroll to position [1391, 0]
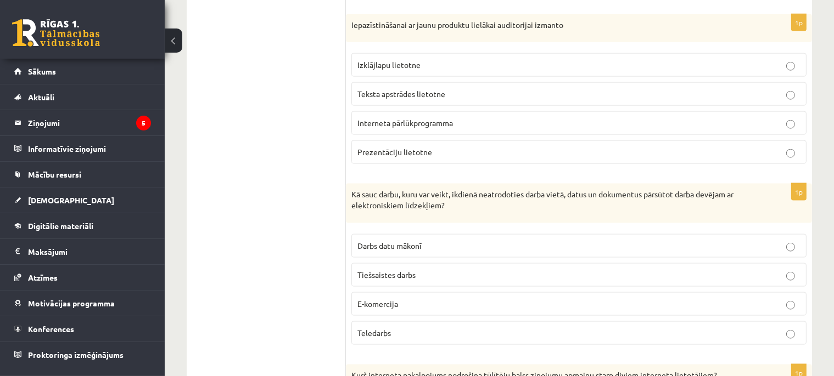
click at [403, 118] on span "Interneta pārlūkprogramma" at bounding box center [404, 123] width 95 height 10
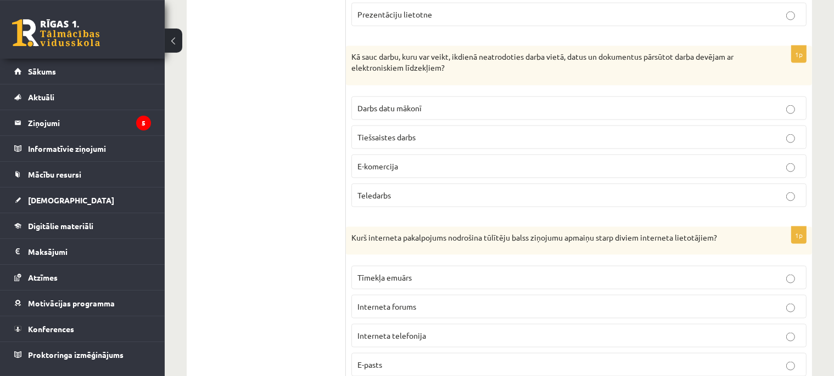
scroll to position [1507, 0]
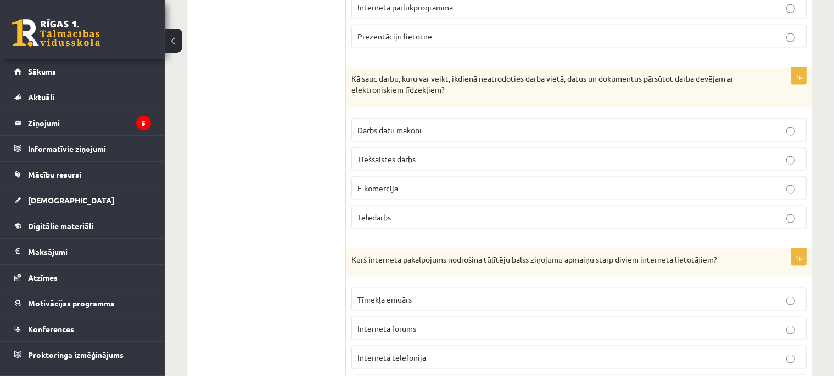
click at [402, 183] on p "E-komercija" at bounding box center [578, 189] width 443 height 12
click at [415, 154] on span "Tiešsaistes darbs" at bounding box center [386, 159] width 58 height 10
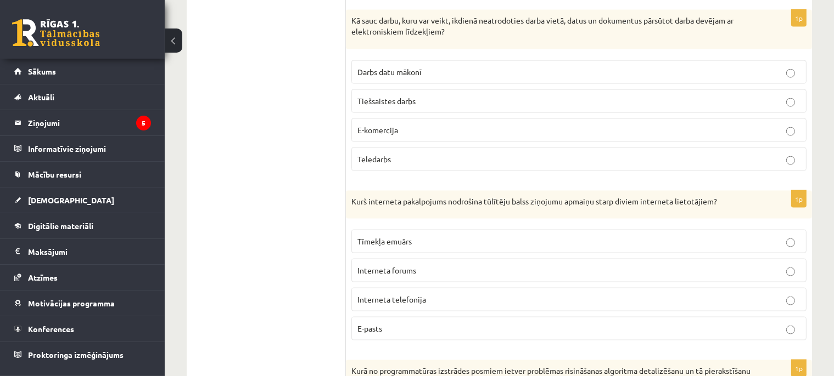
scroll to position [1622, 0]
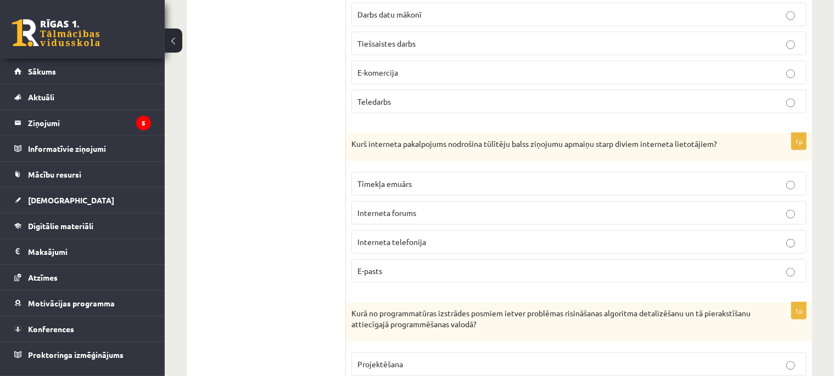
click at [386, 237] on p "Interneta telefonija" at bounding box center [578, 243] width 443 height 12
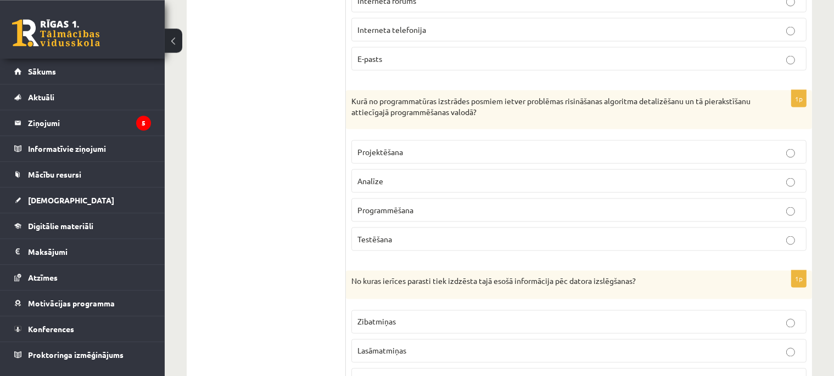
scroll to position [1854, 0]
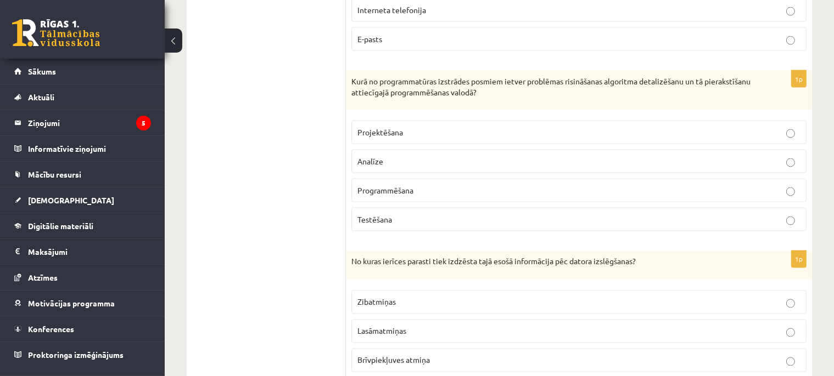
click at [432, 185] on p "Programmēšana" at bounding box center [578, 191] width 443 height 12
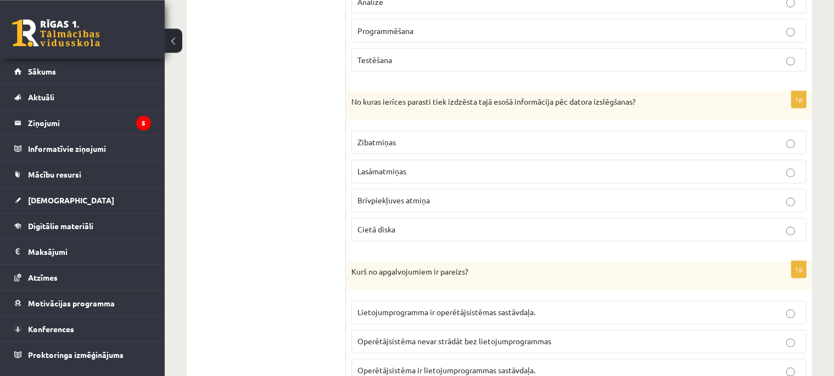
scroll to position [2028, 0]
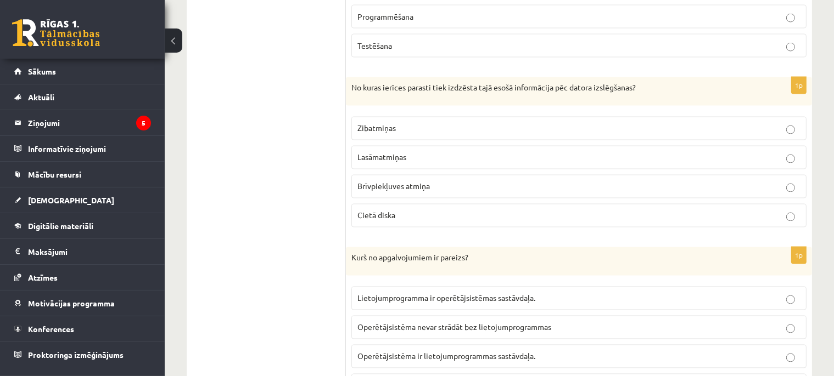
click at [386, 182] on span "Brīvpiekļuves atmiņa" at bounding box center [393, 187] width 72 height 10
click at [404, 182] on p "Brīvpiekļuves atmiņa" at bounding box center [578, 187] width 443 height 12
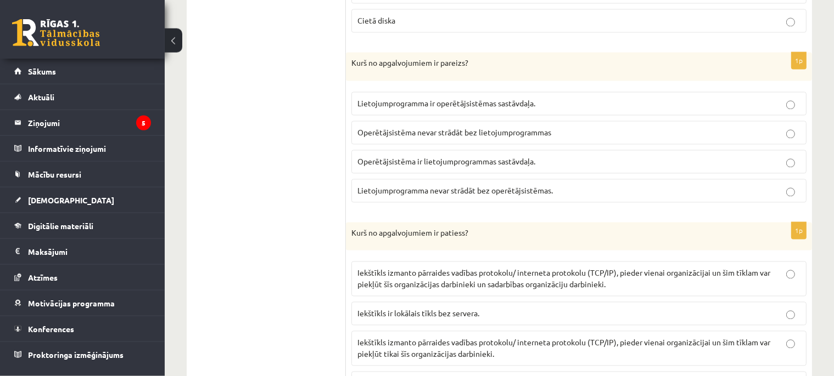
scroll to position [2202, 0]
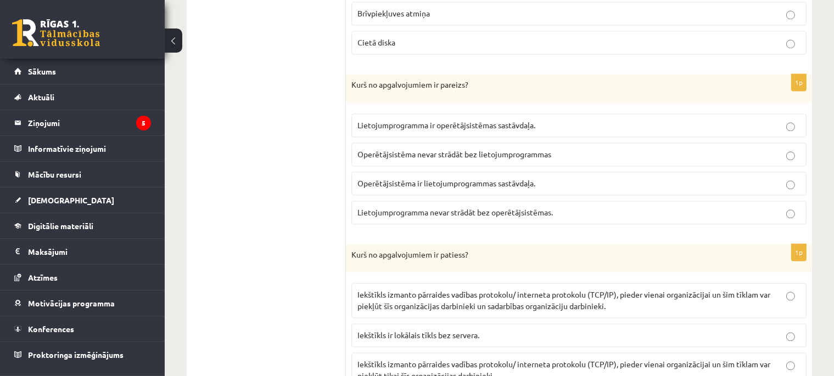
click at [518, 207] on span "Lietojumprogramma nevar strādāt bez operētājsistēmas." at bounding box center [454, 212] width 195 height 10
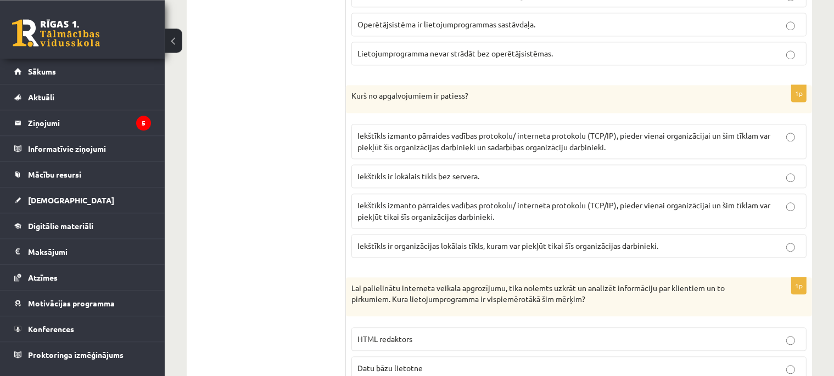
scroll to position [2376, 0]
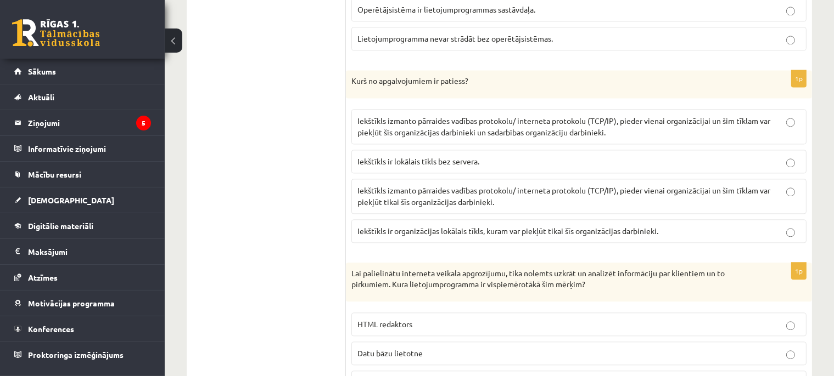
click at [505, 193] on p "Iekštīkls izmanto pārraides vadības protokolu/ interneta protokolu (TCP/IP), pi…" at bounding box center [578, 196] width 443 height 23
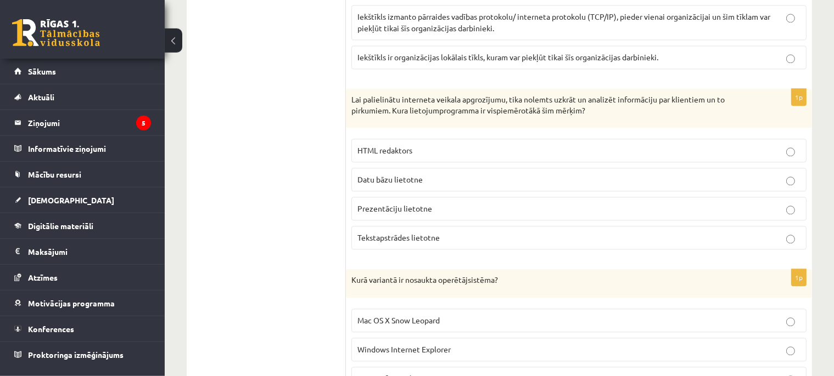
scroll to position [2550, 0]
click at [412, 175] on span "Datu bāzu lietotne" at bounding box center [389, 180] width 65 height 10
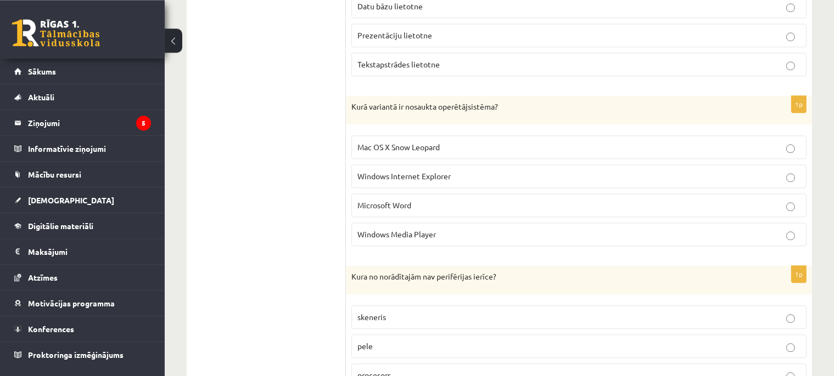
scroll to position [2724, 0]
click at [431, 142] on span "Mac OS X Snow Leopard" at bounding box center [398, 147] width 82 height 10
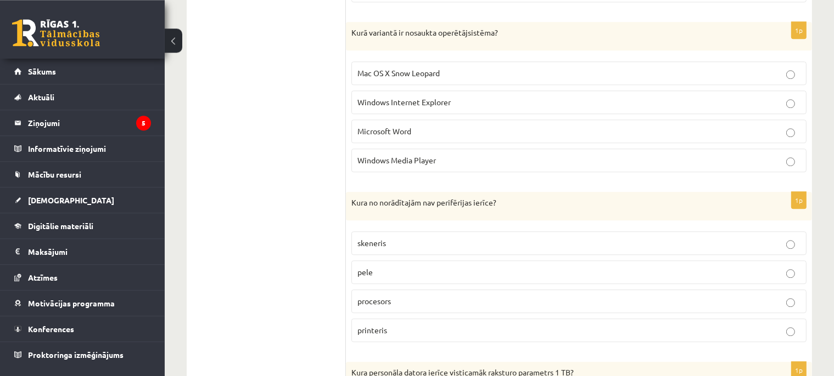
scroll to position [2898, 0]
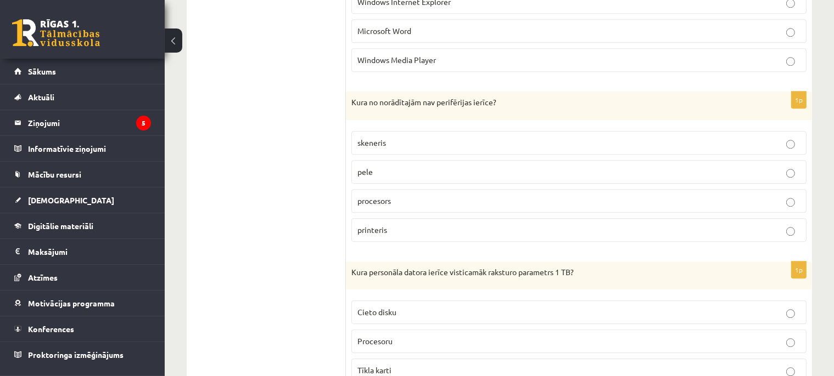
click at [383, 193] on label "procesors" at bounding box center [578, 201] width 455 height 24
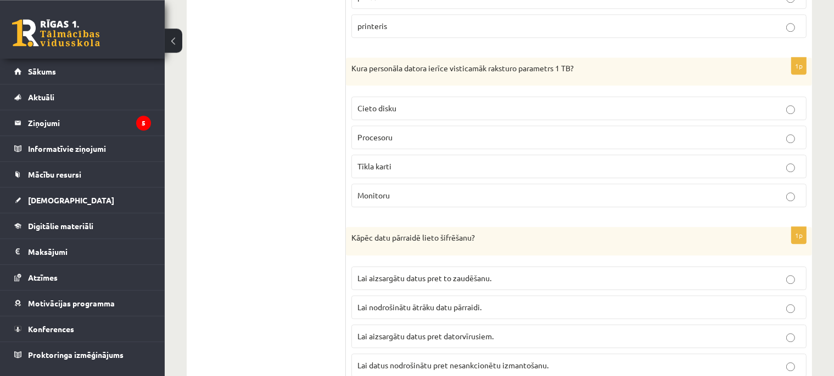
scroll to position [3129, 0]
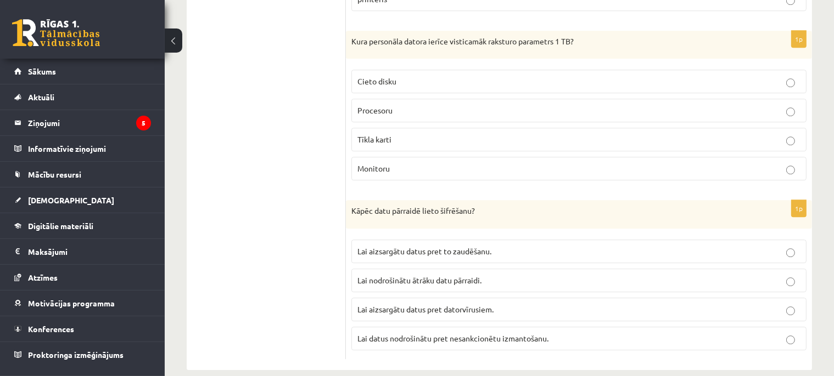
click at [406, 74] on label "Cieto disku" at bounding box center [578, 82] width 455 height 24
click at [452, 246] on span "Lai aizsargātu datus pret to zaudēšanu." at bounding box center [424, 251] width 134 height 10
click at [423, 305] on span "Lai aizsargātu datus pret datorvīrusiem." at bounding box center [425, 310] width 136 height 10
click at [515, 334] on span "Lai datus nodrošinātu pret nesankcionētu izmantošanu." at bounding box center [452, 339] width 191 height 10
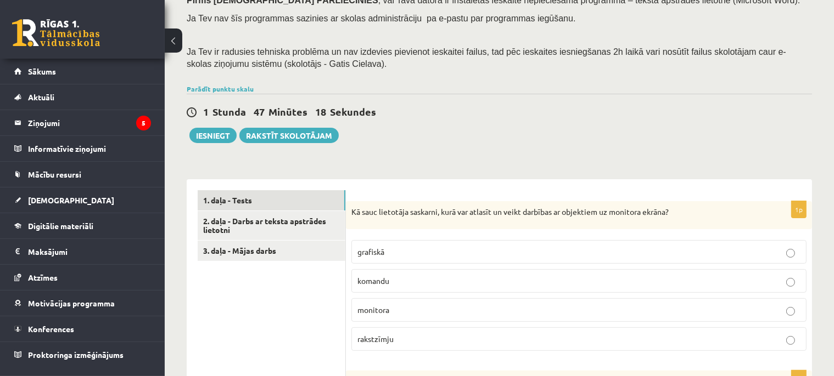
scroll to position [232, 0]
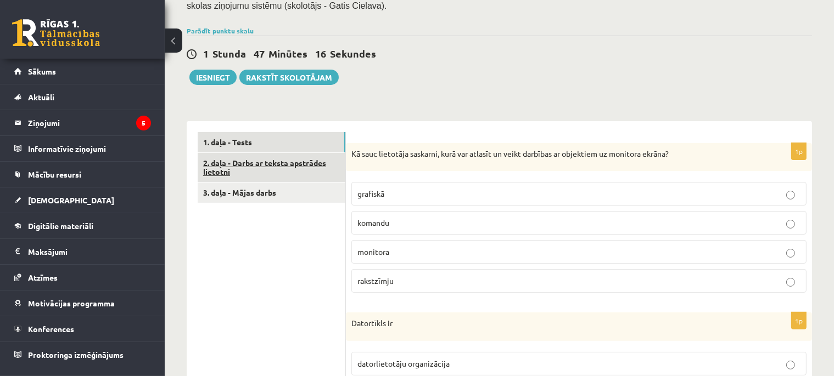
click at [255, 163] on link "2. daļa - Darbs ar teksta apstrādes lietotni" at bounding box center [272, 168] width 148 height 30
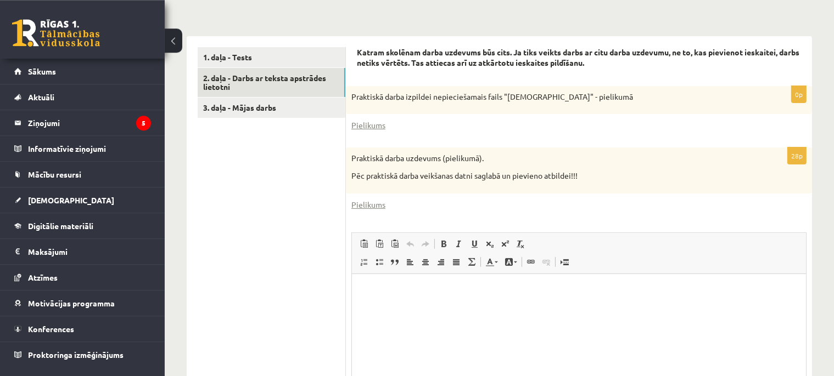
scroll to position [316, 0]
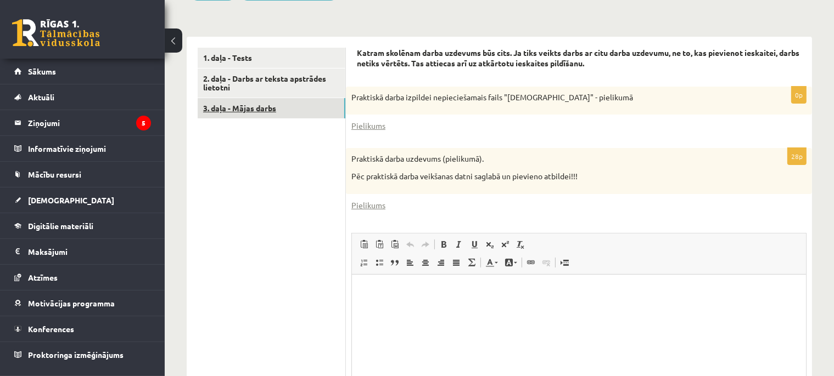
click at [288, 110] on link "3. daļa - Mājas darbs" at bounding box center [272, 108] width 148 height 20
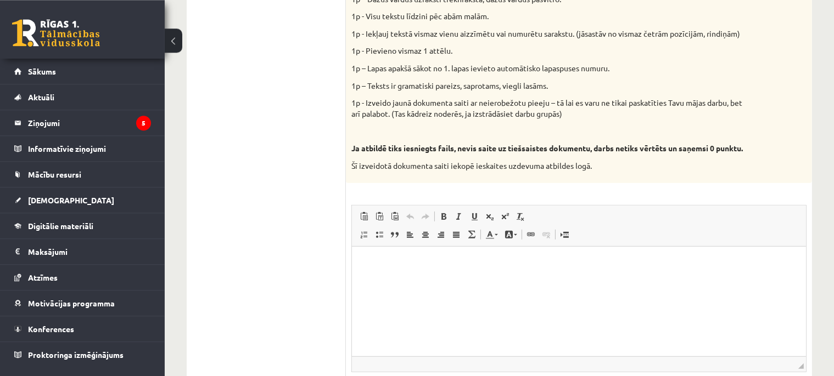
scroll to position [606, 0]
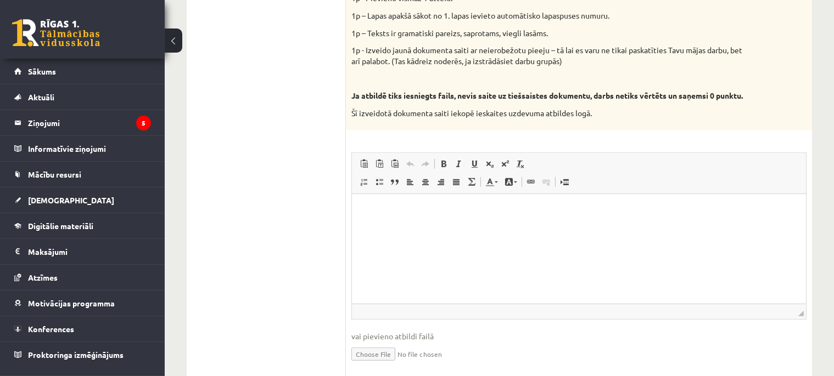
click at [494, 242] on html at bounding box center [578, 249] width 454 height 110
drag, startPoint x: 466, startPoint y: 221, endPoint x: 286, endPoint y: 220, distance: 180.0
click at [351, 220] on html "**********" at bounding box center [578, 249] width 454 height 110
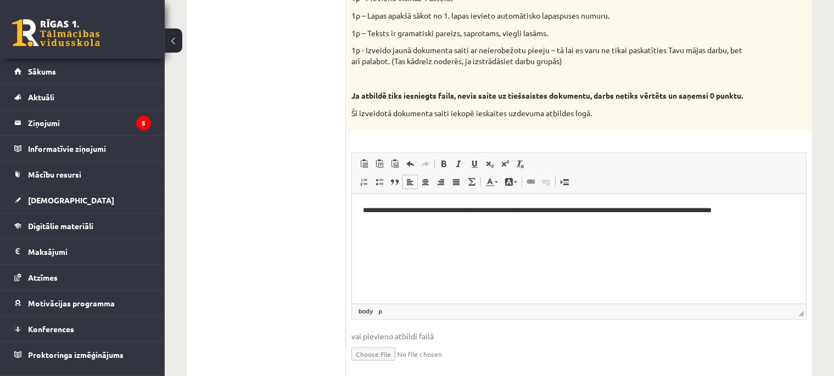
click at [543, 244] on html "**********" at bounding box center [578, 249] width 454 height 110
click at [440, 274] on html "**********" at bounding box center [578, 249] width 454 height 110
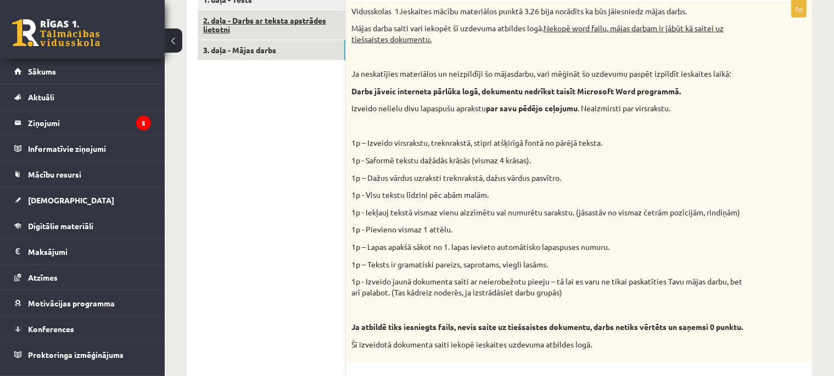
click at [240, 23] on link "2. daļa - Darbs ar teksta apstrādes lietotni" at bounding box center [272, 25] width 148 height 30
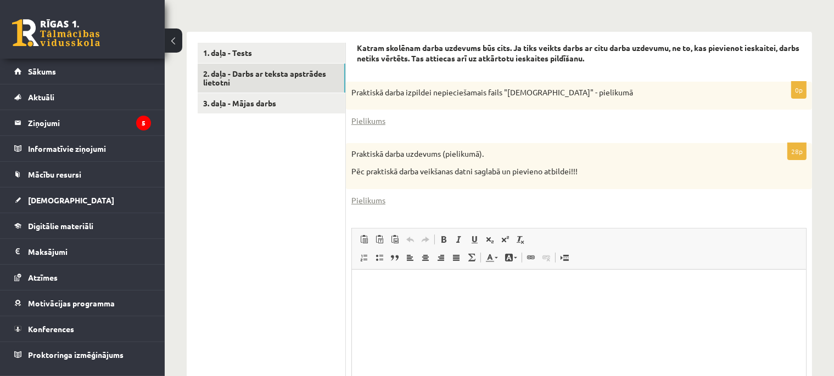
scroll to position [0, 0]
click at [382, 126] on link "Pielikums" at bounding box center [368, 121] width 34 height 12
click at [378, 199] on link "Pielikums" at bounding box center [368, 201] width 34 height 12
